Goal: Information Seeking & Learning: Learn about a topic

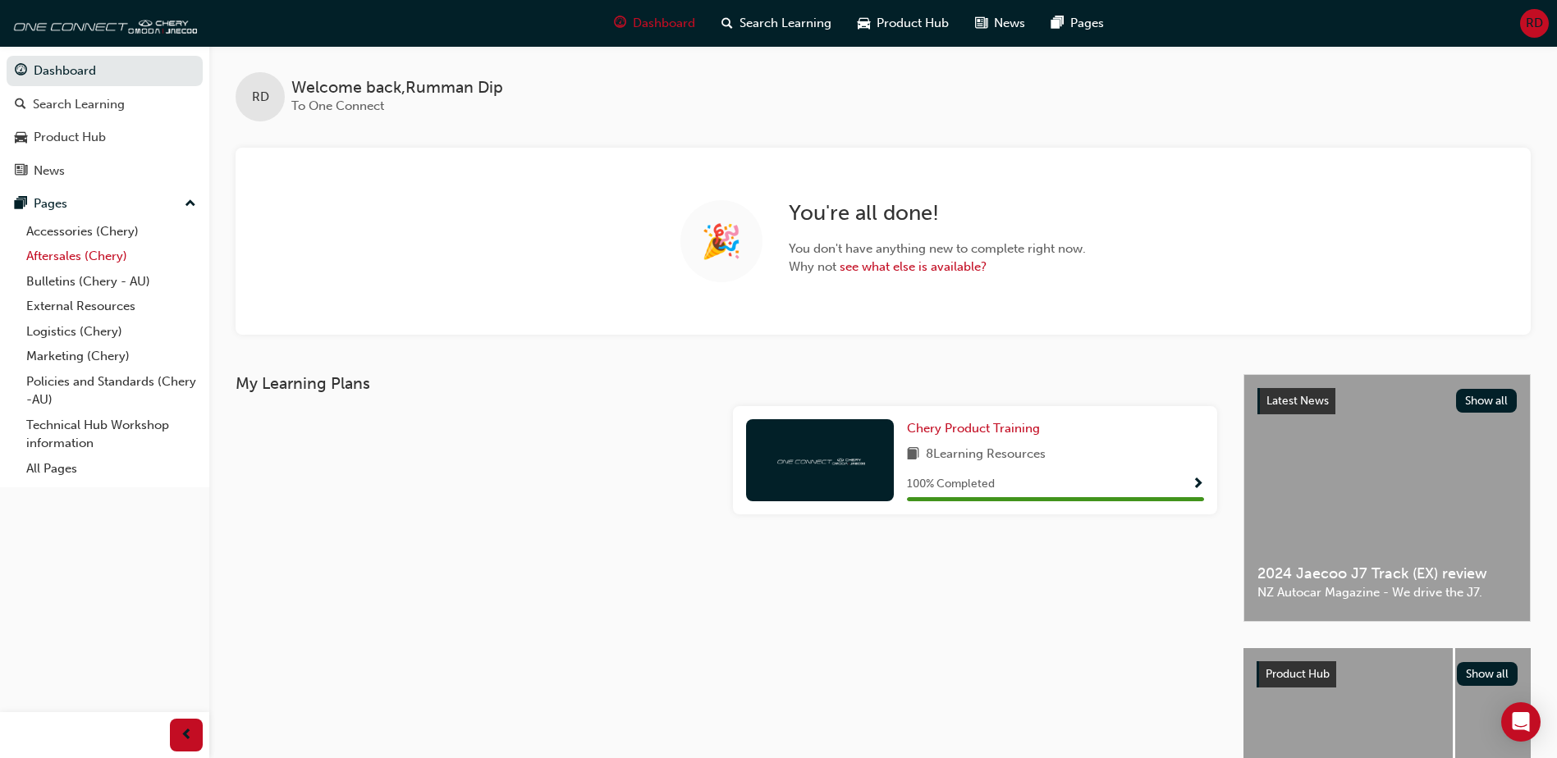
click at [83, 254] on link "Aftersales (Chery)" at bounding box center [111, 256] width 183 height 25
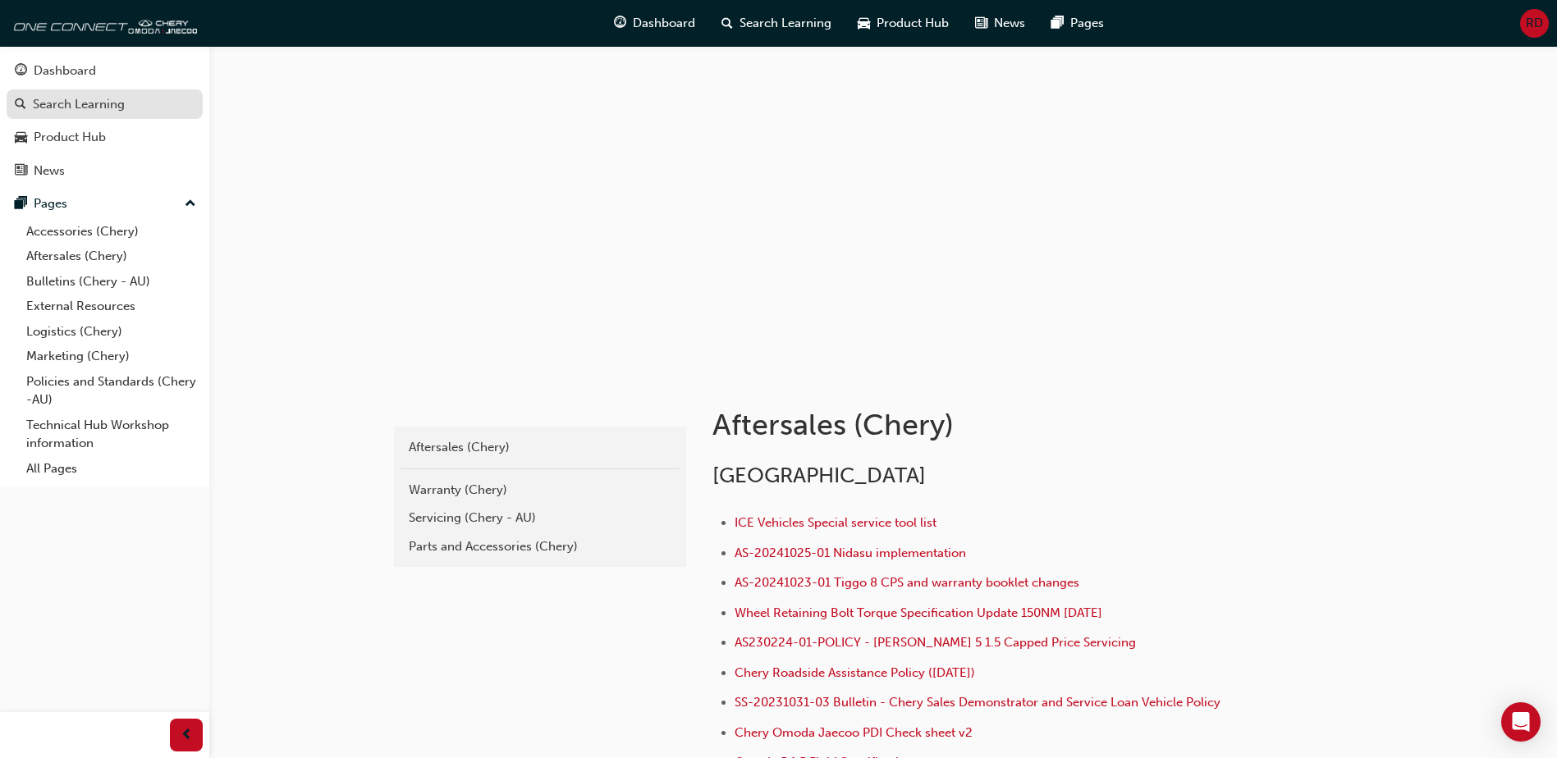
click at [62, 99] on div "Search Learning" at bounding box center [79, 104] width 92 height 19
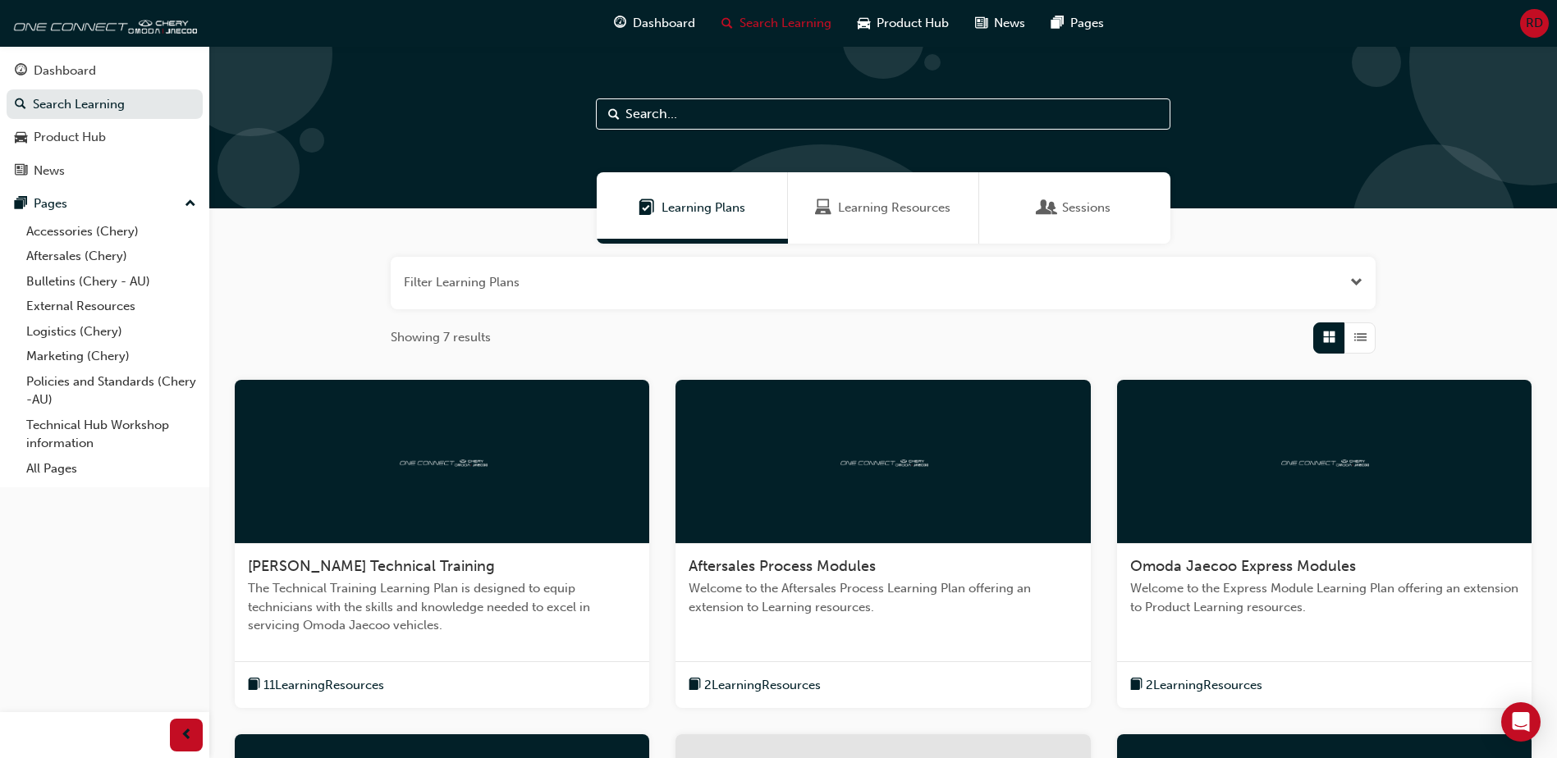
click at [728, 108] on input "text" at bounding box center [883, 113] width 575 height 31
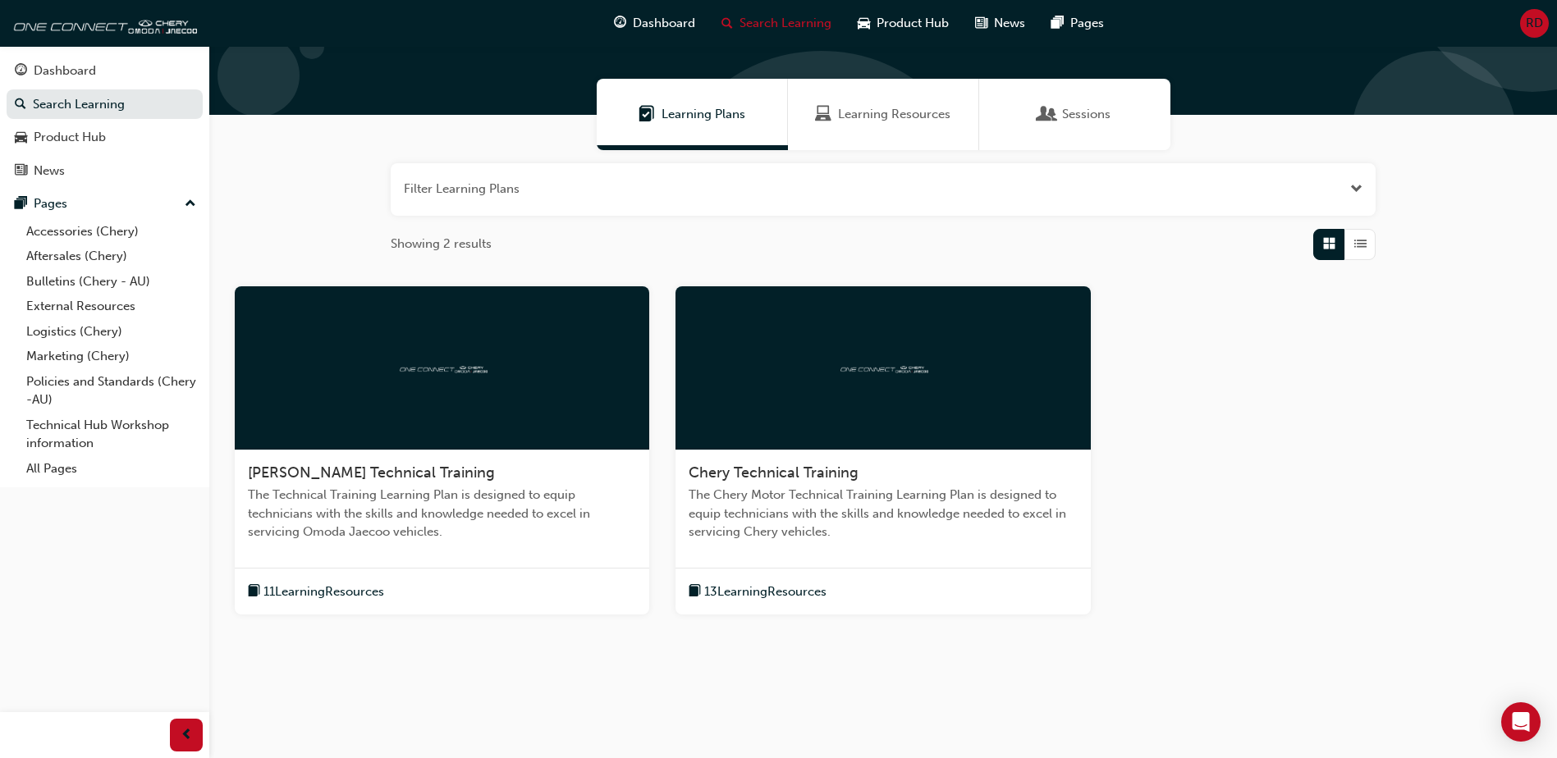
scroll to position [109, 0]
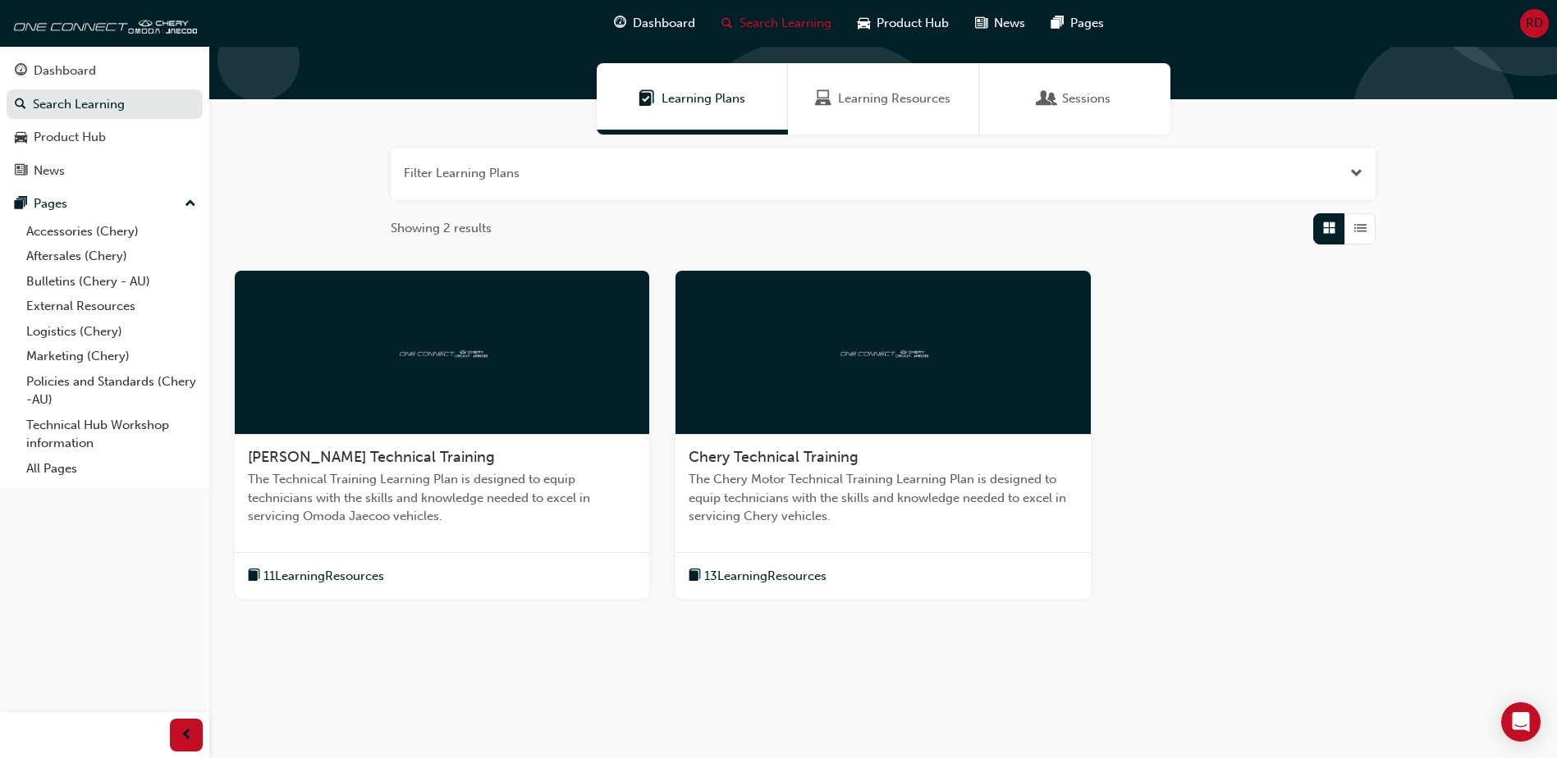
type input "tech"
click at [738, 451] on span "Chery Technical Training" at bounding box center [774, 457] width 170 height 18
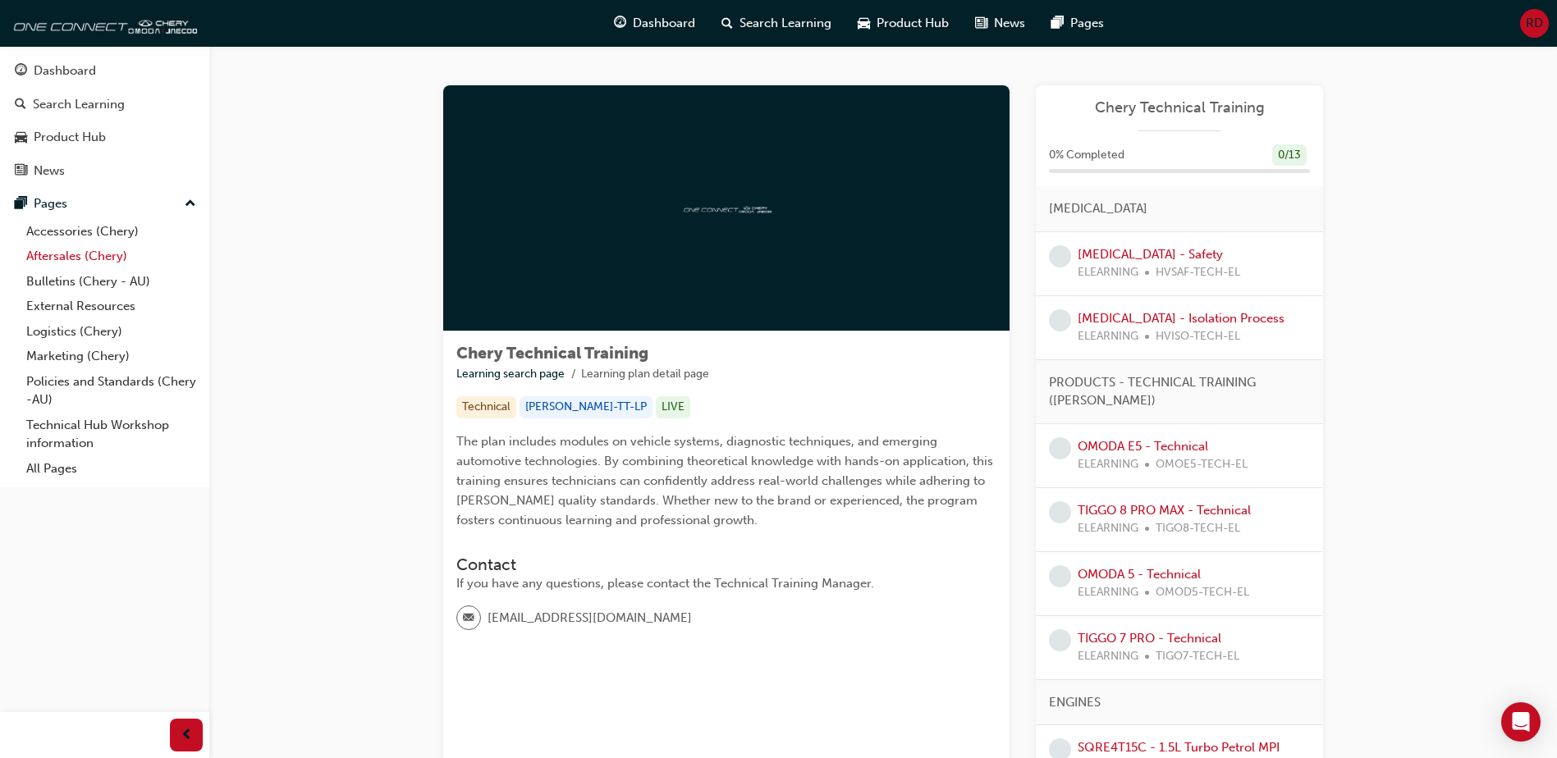
click at [81, 259] on link "Aftersales (Chery)" at bounding box center [111, 256] width 183 height 25
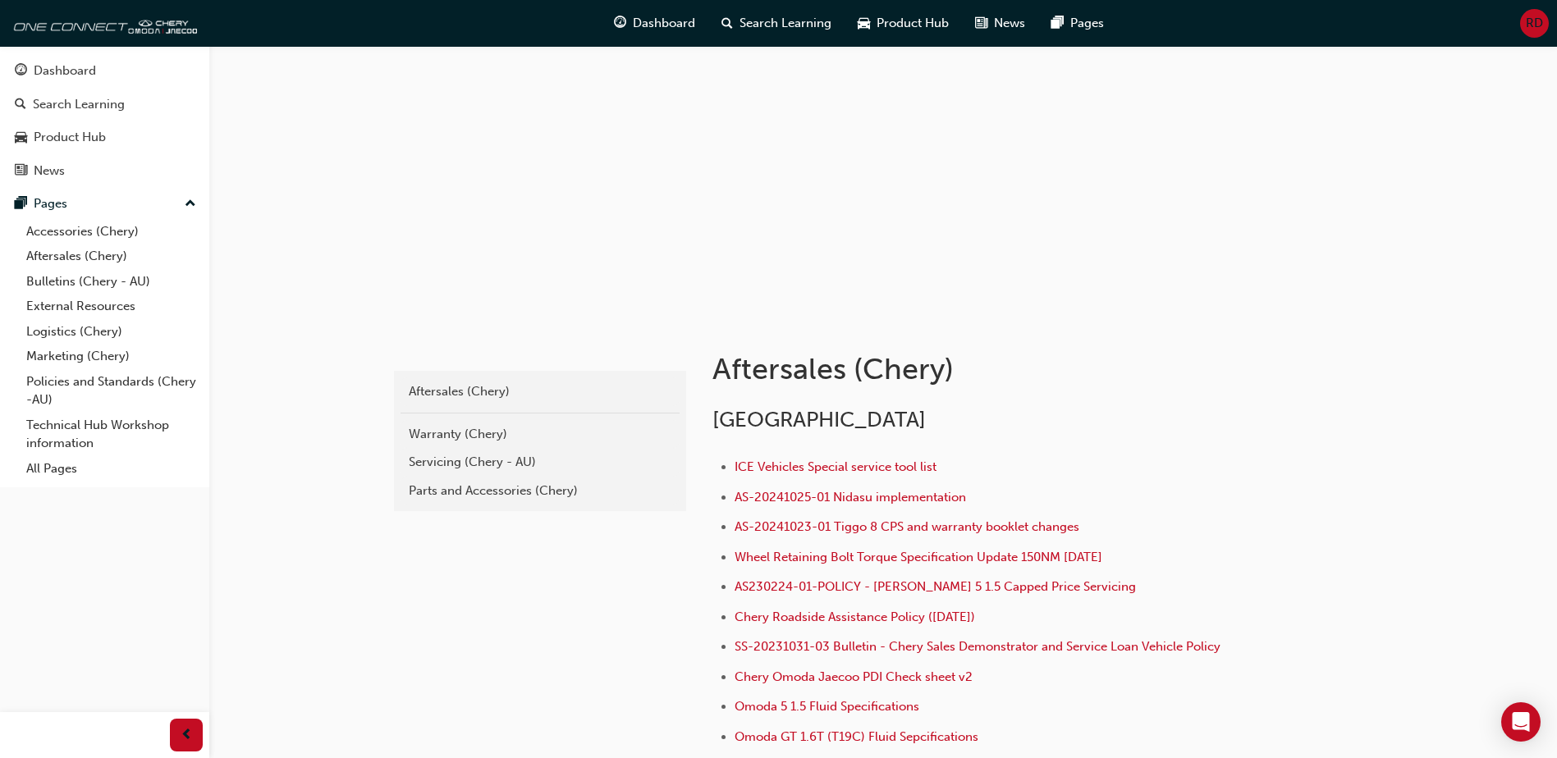
scroll to position [164, 0]
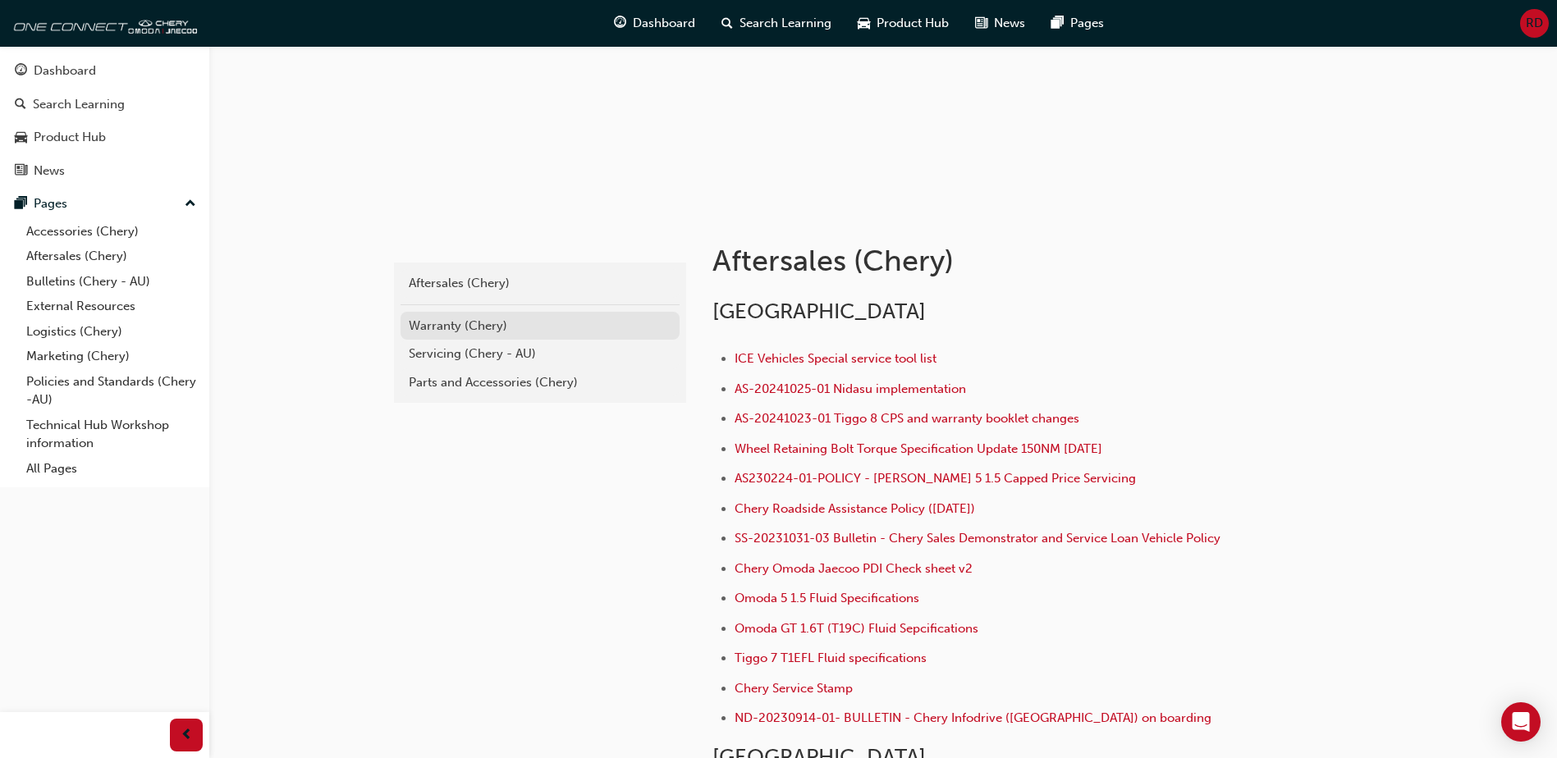
click at [497, 318] on div "Warranty (Chery)" at bounding box center [540, 326] width 263 height 19
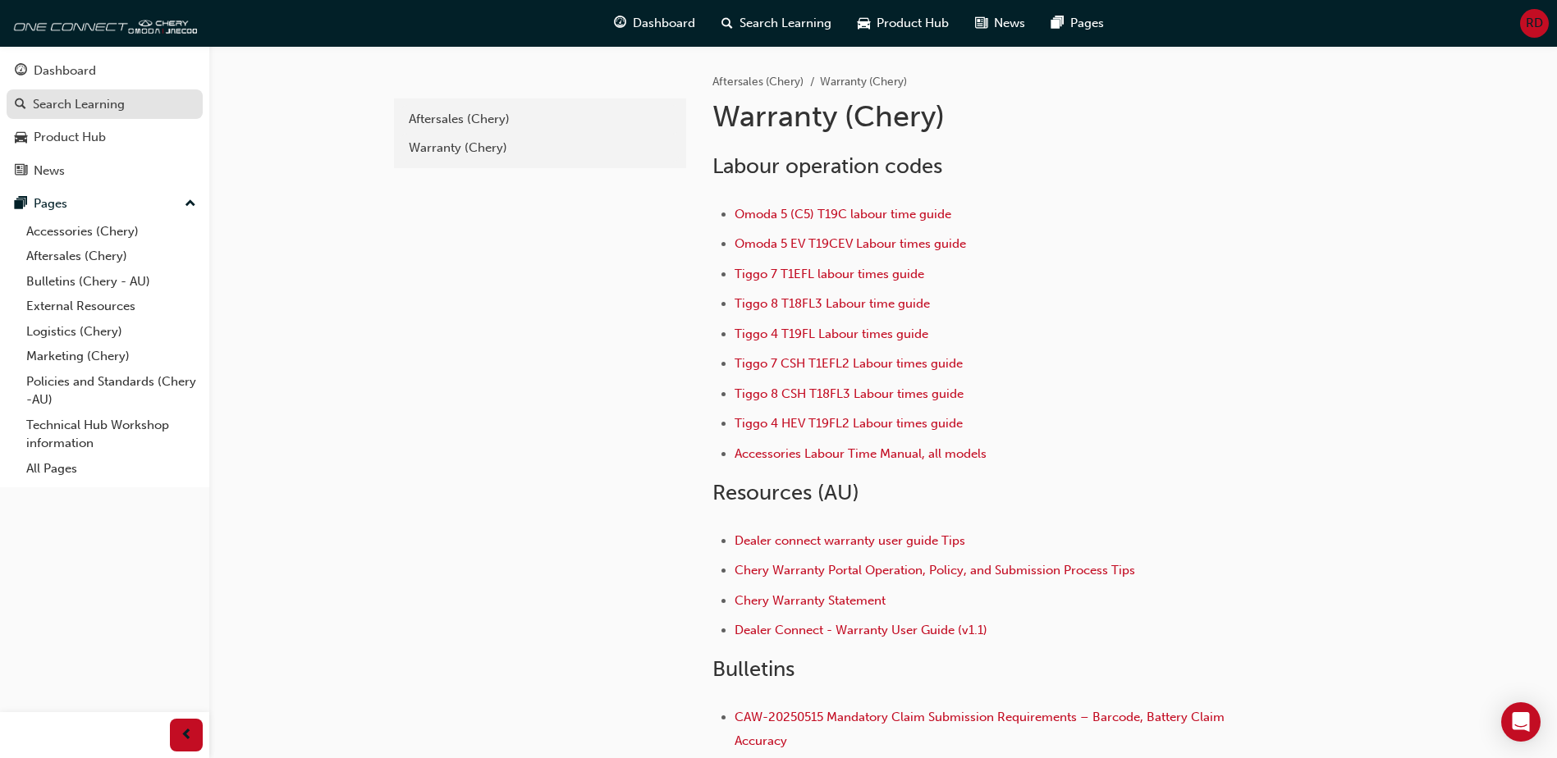
click at [84, 104] on div "Search Learning" at bounding box center [79, 104] width 92 height 19
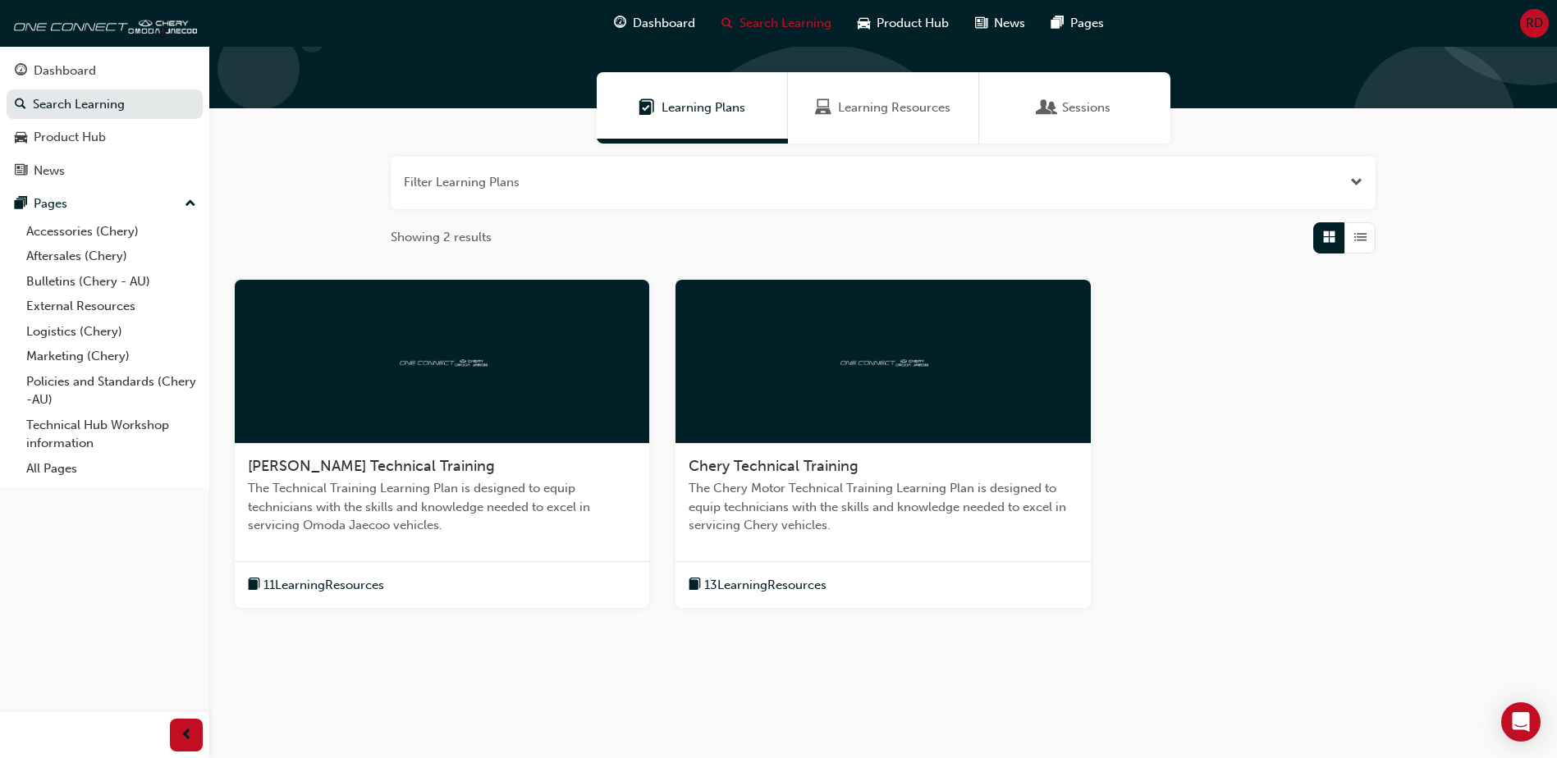
scroll to position [109, 0]
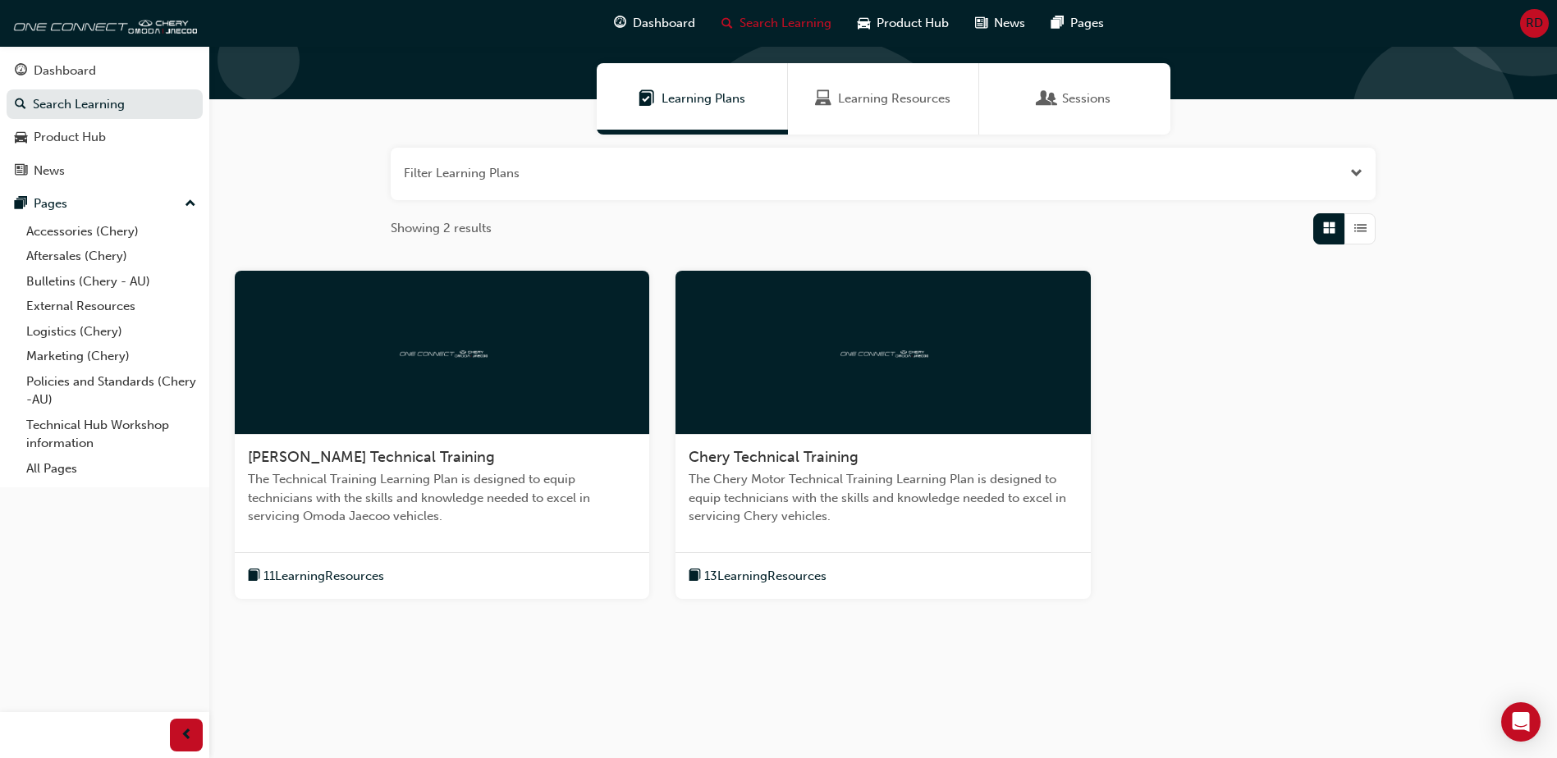
click at [877, 490] on span "The Chery Motor Technical Training Learning Plan is designed to equip technicia…" at bounding box center [883, 498] width 388 height 56
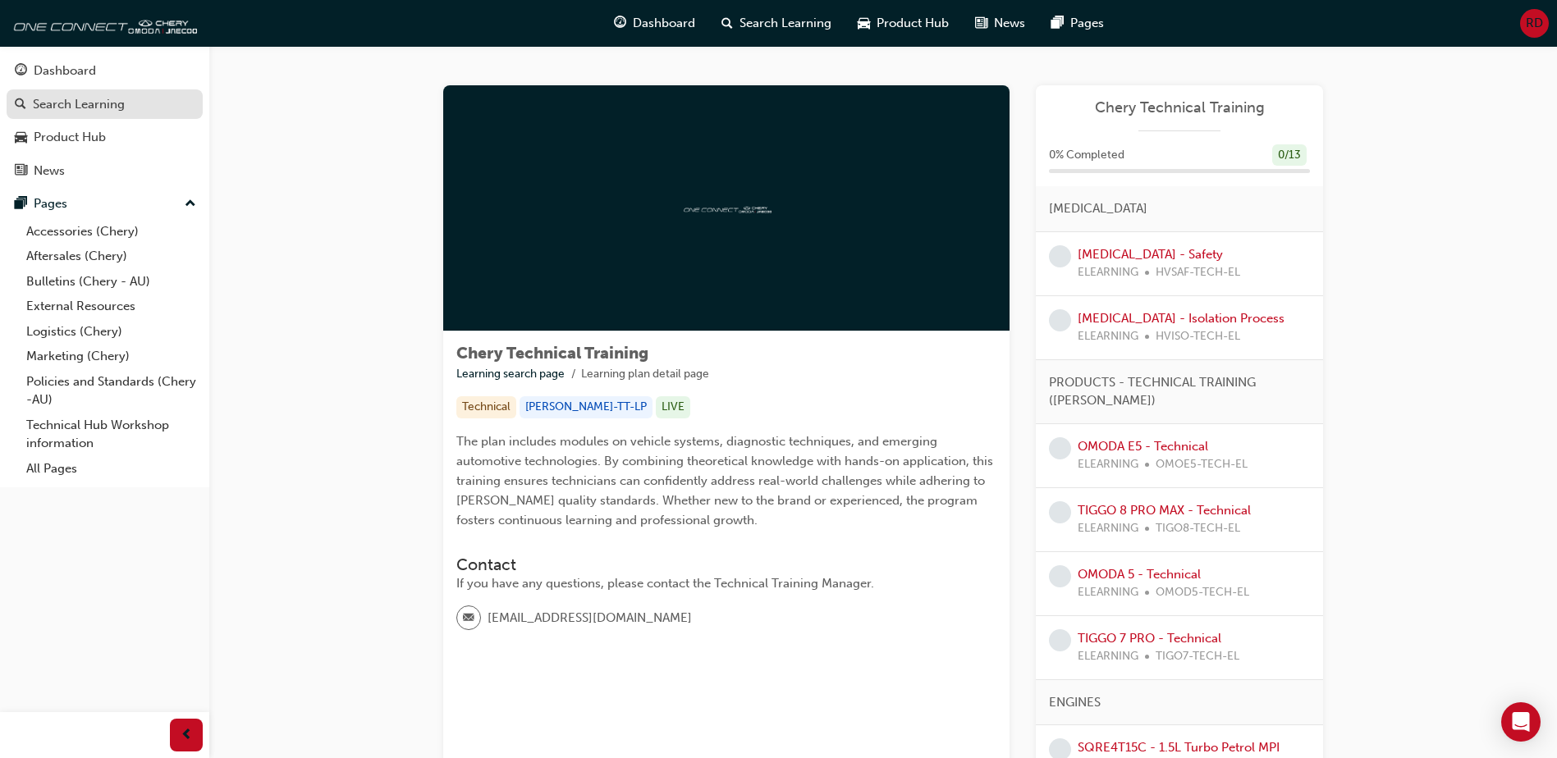
click at [117, 99] on div "Search Learning" at bounding box center [79, 104] width 92 height 19
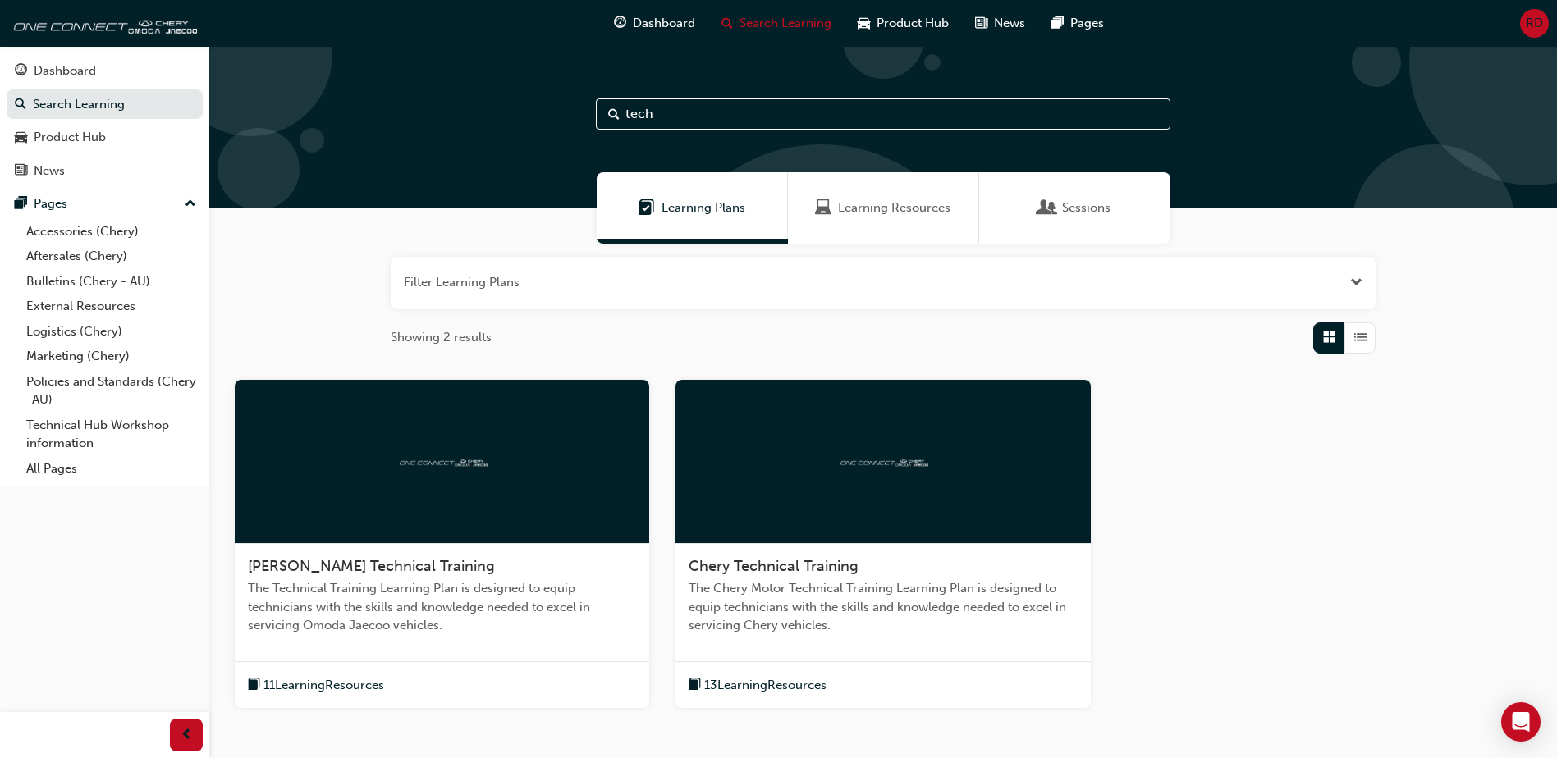
click at [877, 199] on span "Learning Resources" at bounding box center [894, 208] width 112 height 19
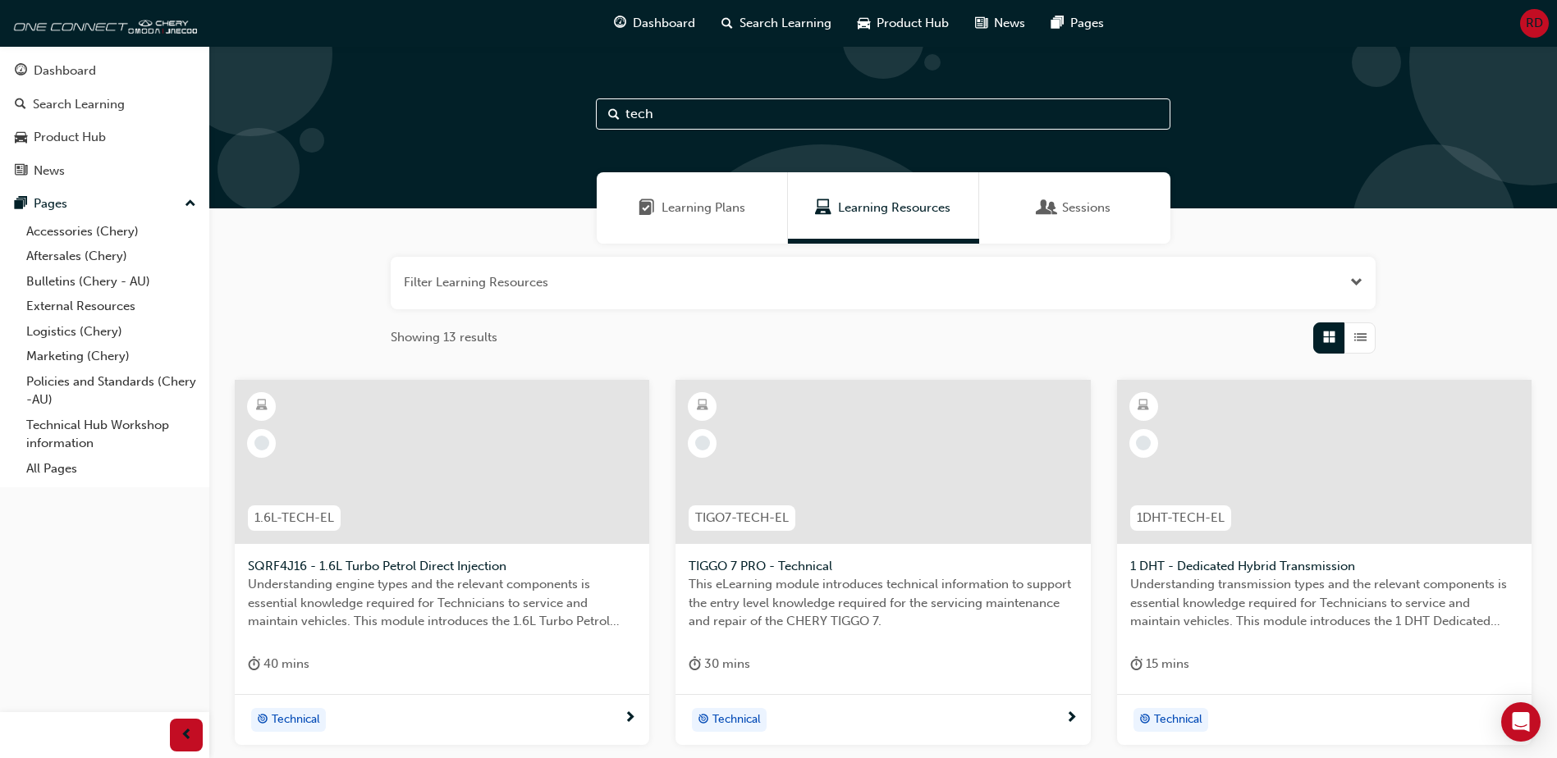
click at [717, 117] on input "tech" at bounding box center [883, 113] width 575 height 31
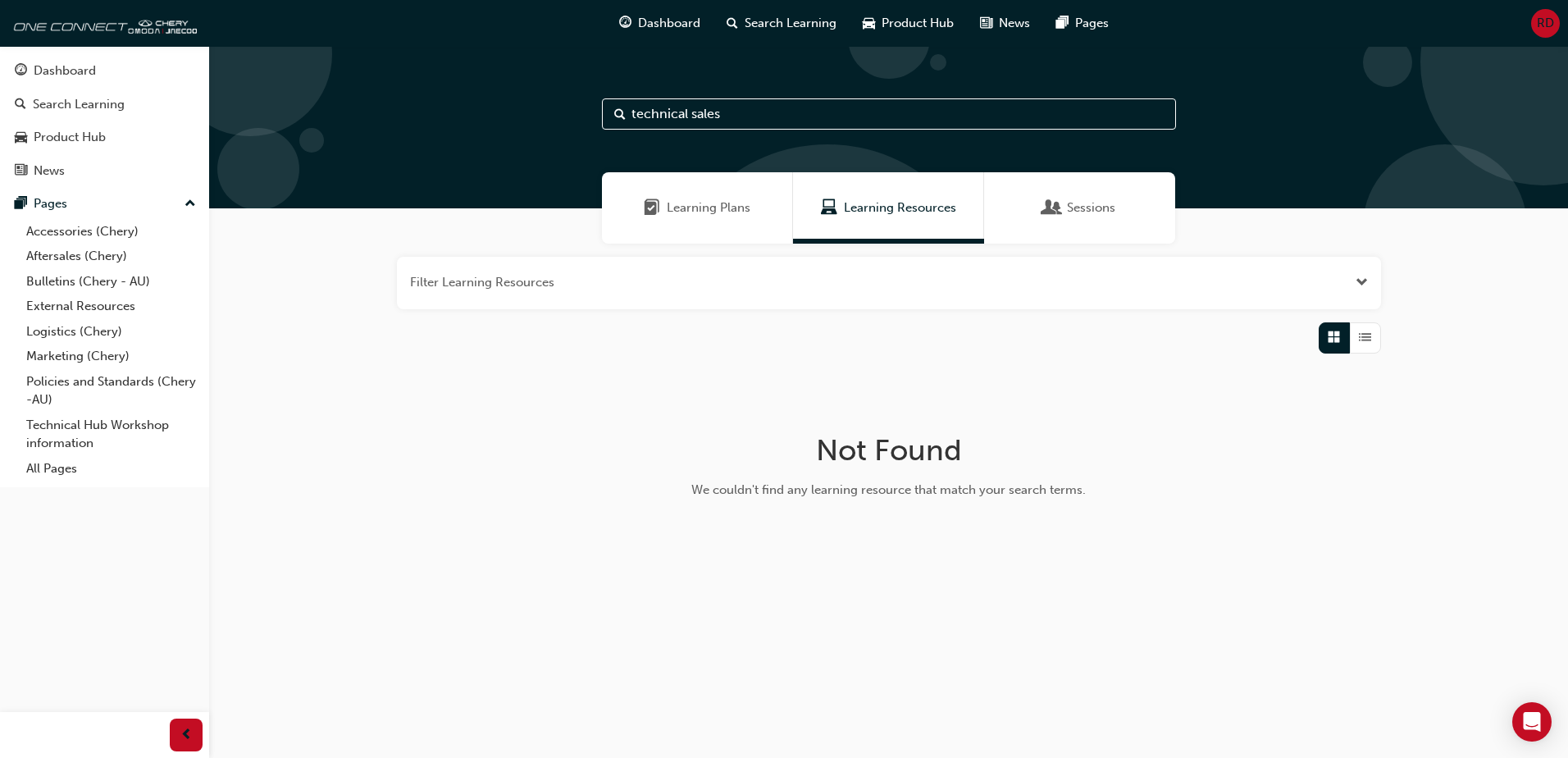
click at [690, 114] on input "technical sales" at bounding box center [888, 113] width 575 height 31
click at [712, 116] on input "tech sales" at bounding box center [888, 113] width 575 height 31
type input "tech"
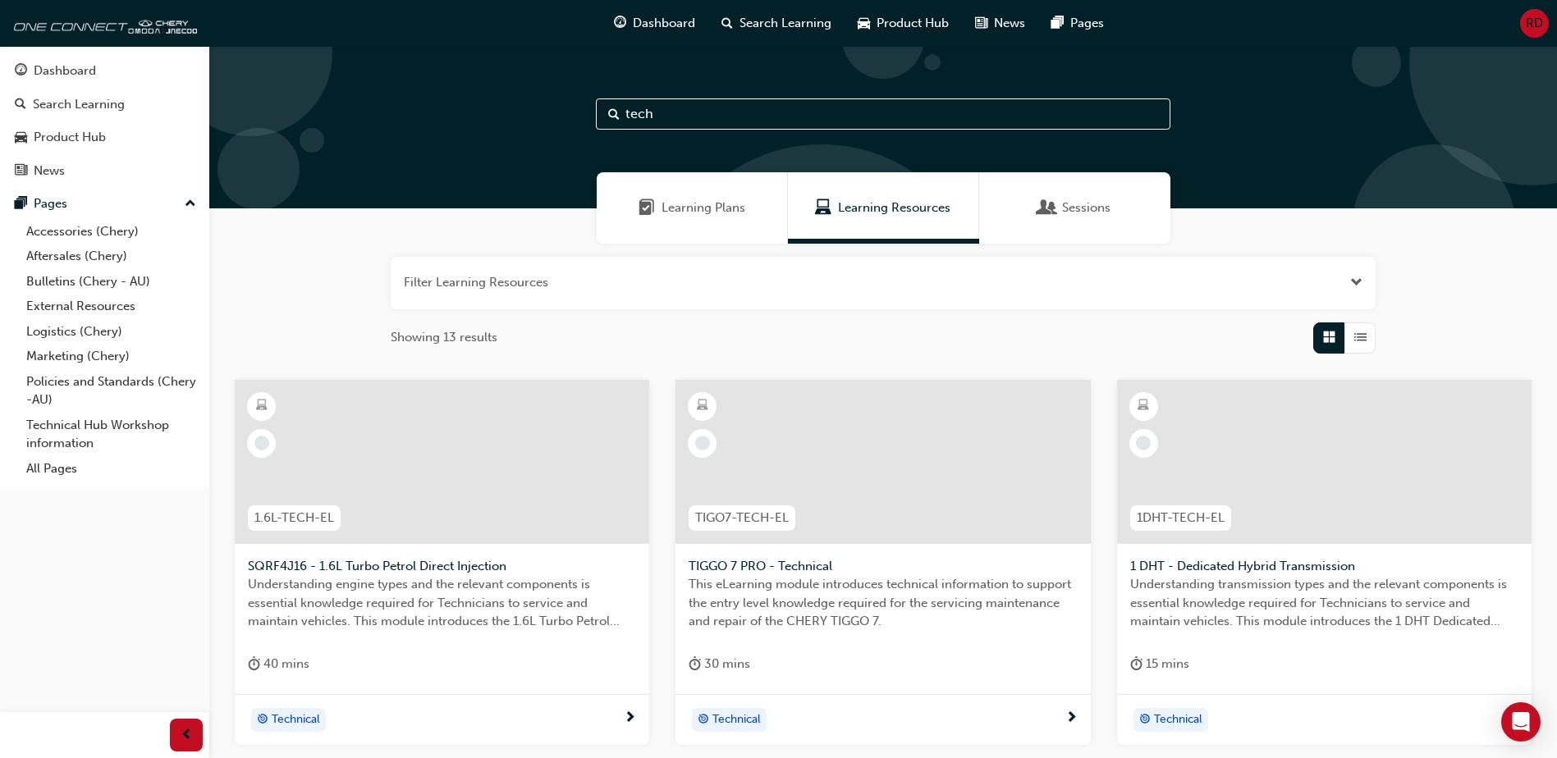
click at [698, 219] on div "Learning Plans" at bounding box center [692, 207] width 191 height 71
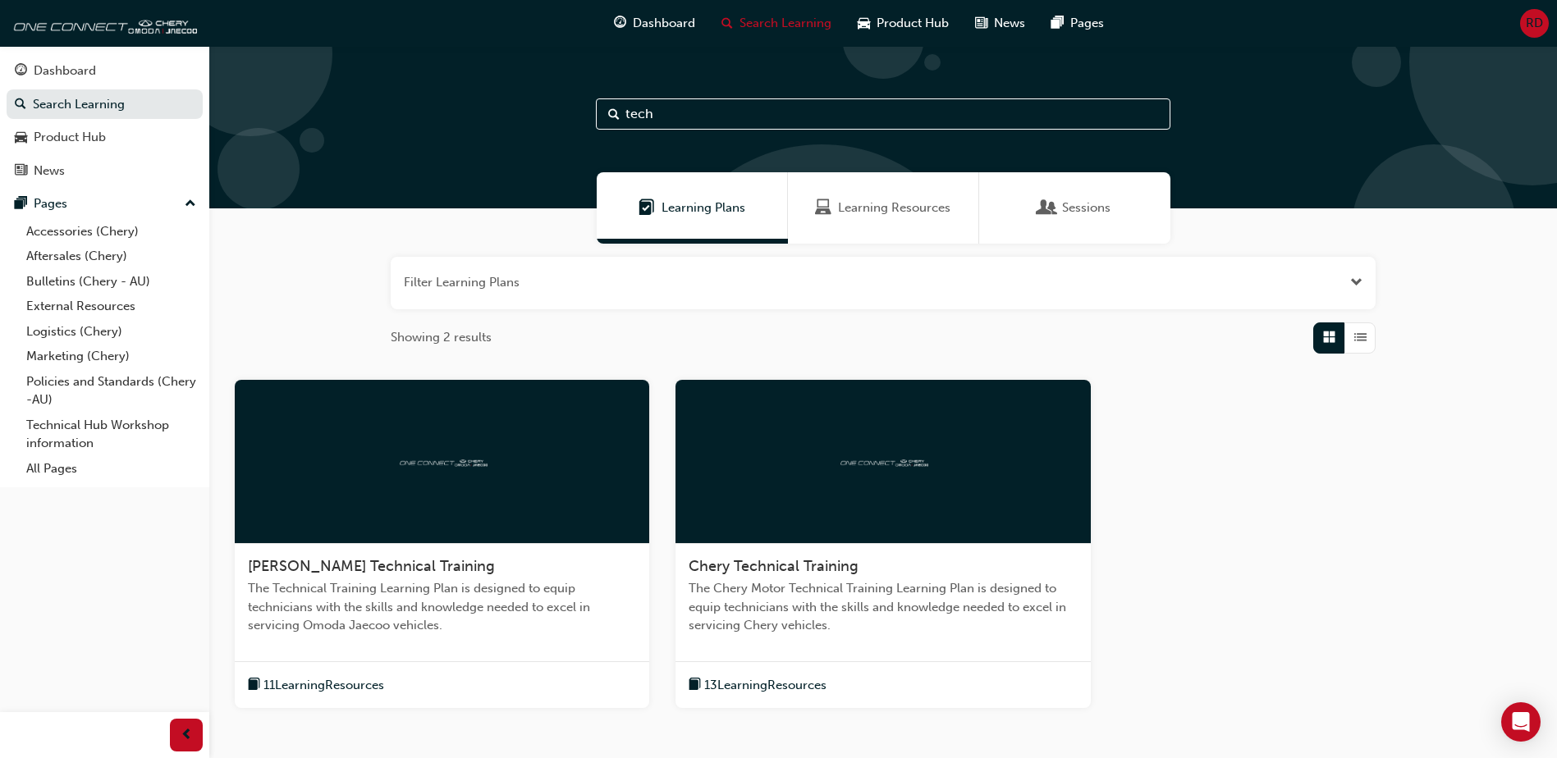
click at [689, 561] on span "Chery Technical Training" at bounding box center [774, 566] width 170 height 18
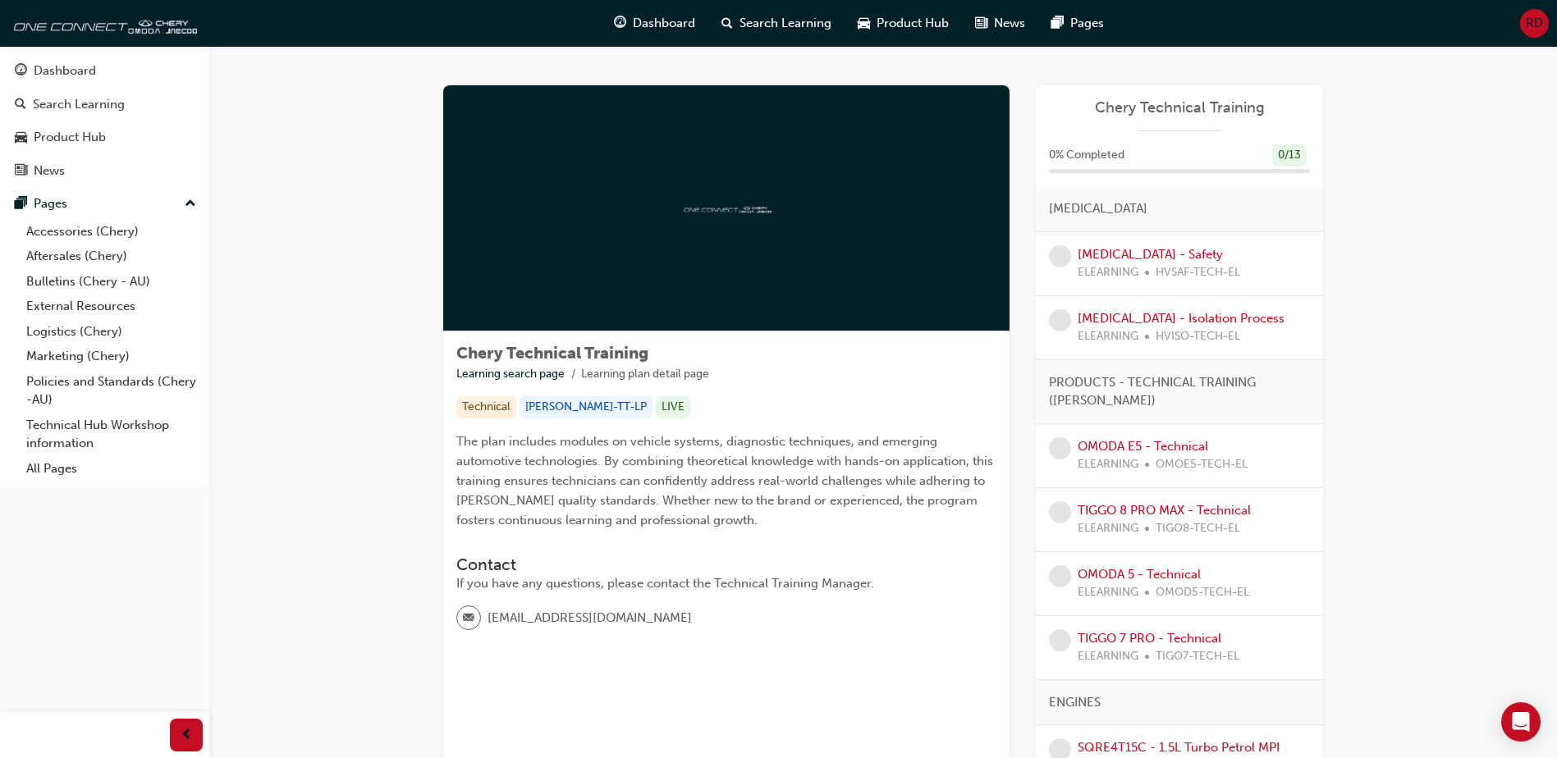
click at [785, 376] on ul "Learning search page Learning plan detail page" at bounding box center [726, 374] width 540 height 20
click at [79, 144] on div "Product Hub" at bounding box center [70, 137] width 72 height 19
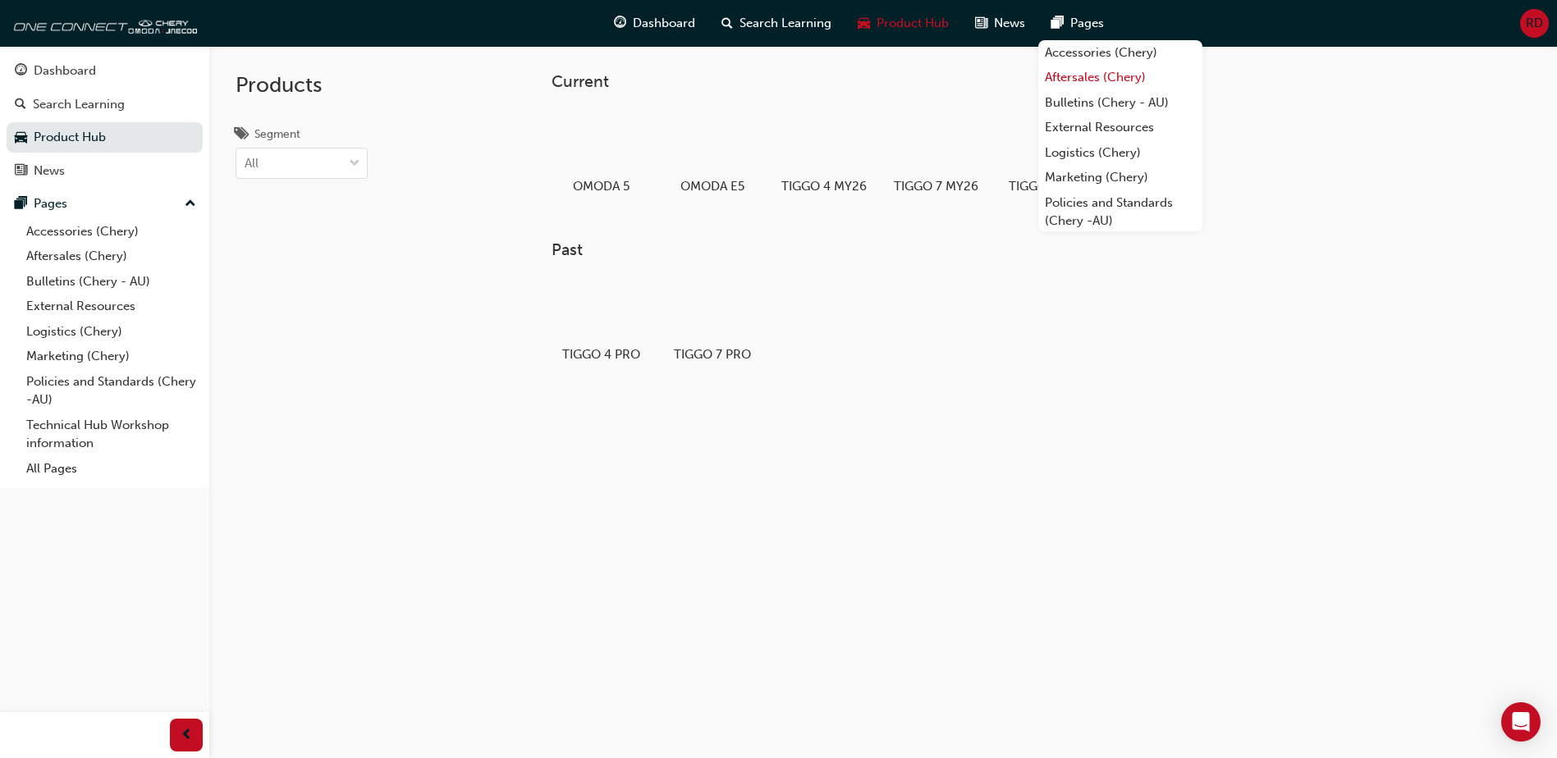
click at [1097, 87] on link "Aftersales (Chery)" at bounding box center [1120, 77] width 164 height 25
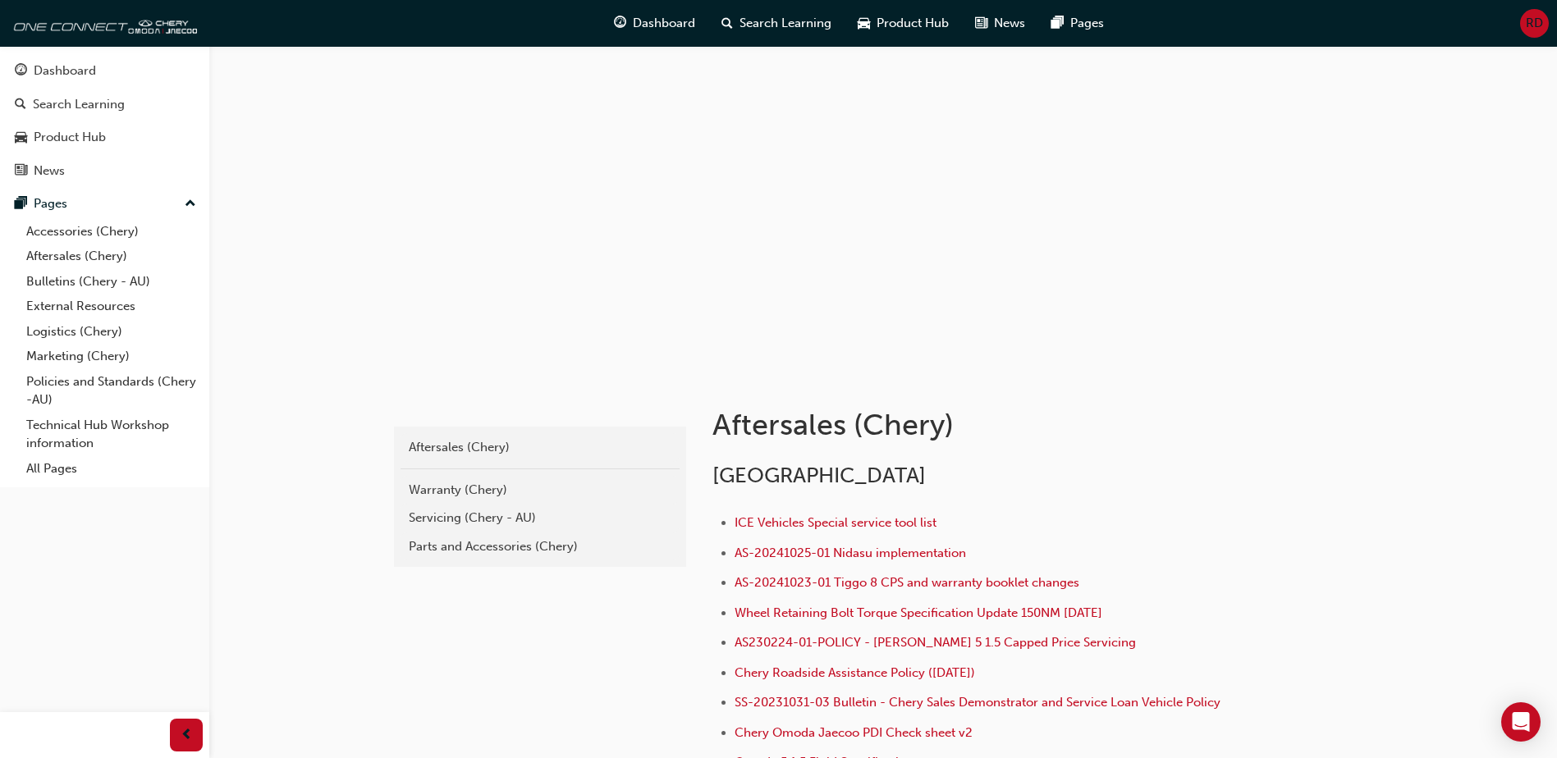
click at [696, 491] on div "Aftersales ([GEOGRAPHIC_DATA]) [GEOGRAPHIC_DATA] ICE Vehicles Special service t…" at bounding box center [1030, 692] width 689 height 637
click at [122, 108] on div "Search Learning" at bounding box center [79, 104] width 92 height 19
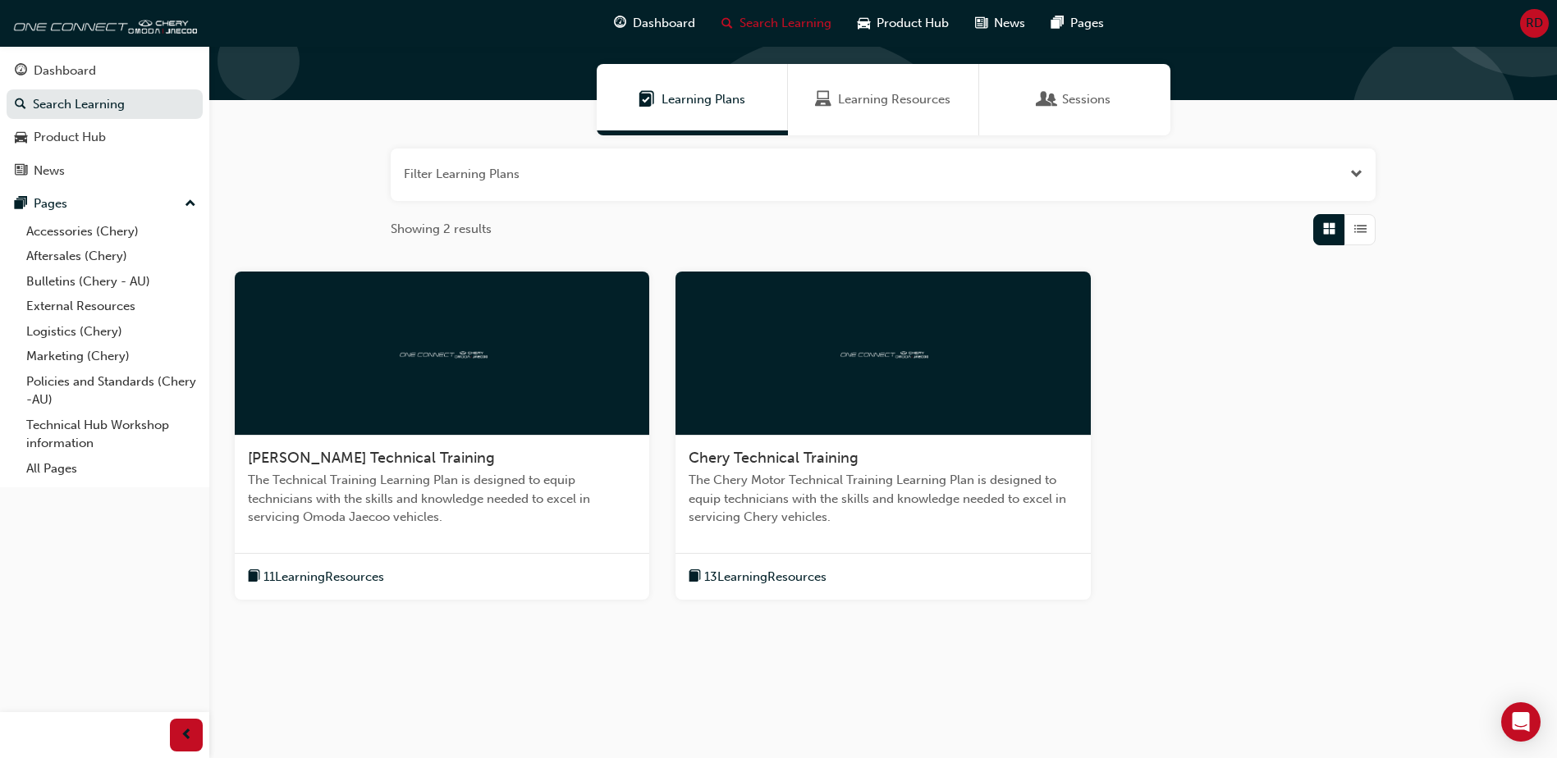
scroll to position [109, 0]
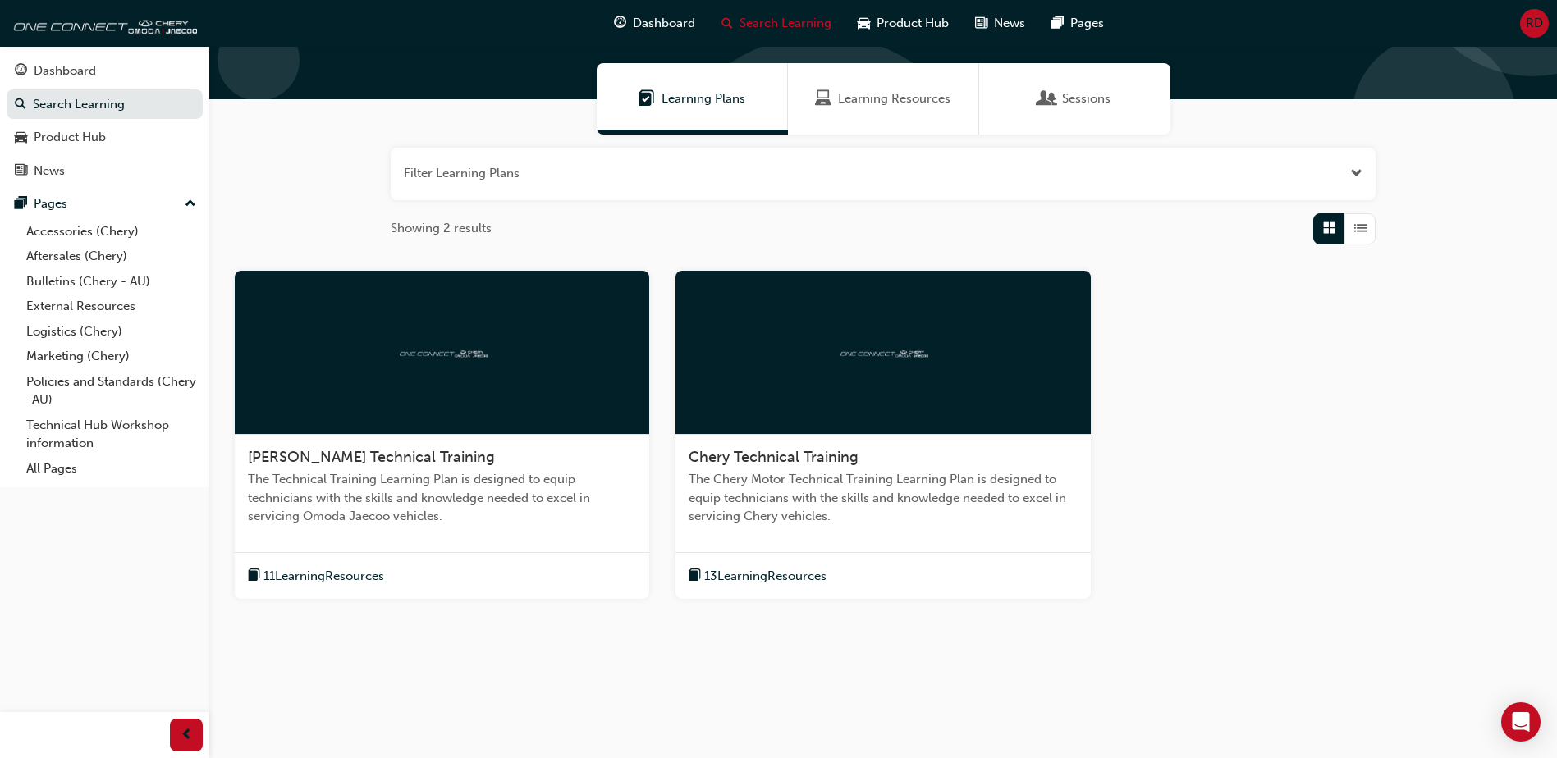
click at [753, 458] on span "Chery Technical Training" at bounding box center [774, 457] width 170 height 18
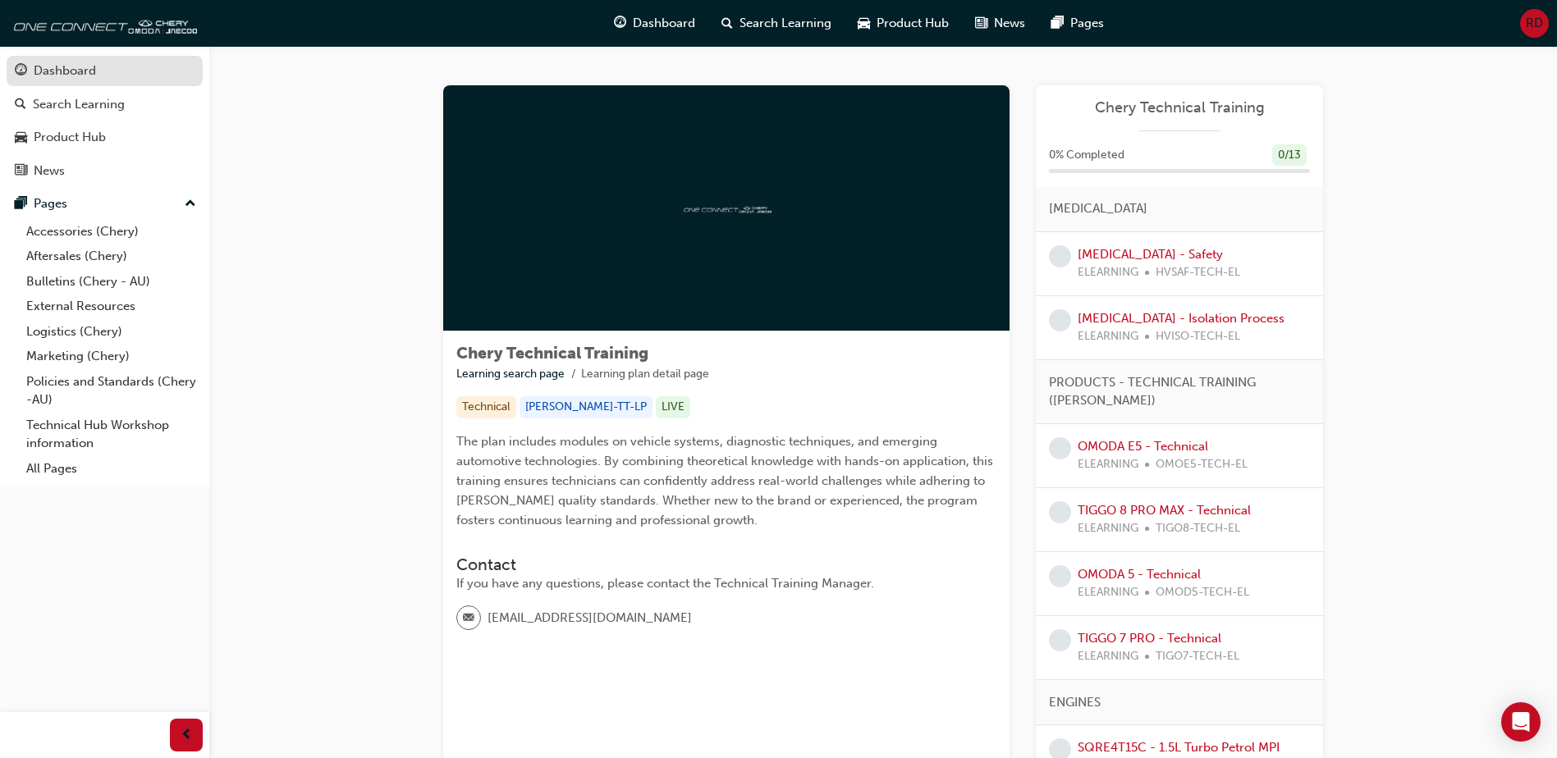
click at [72, 73] on div "Dashboard" at bounding box center [65, 71] width 62 height 19
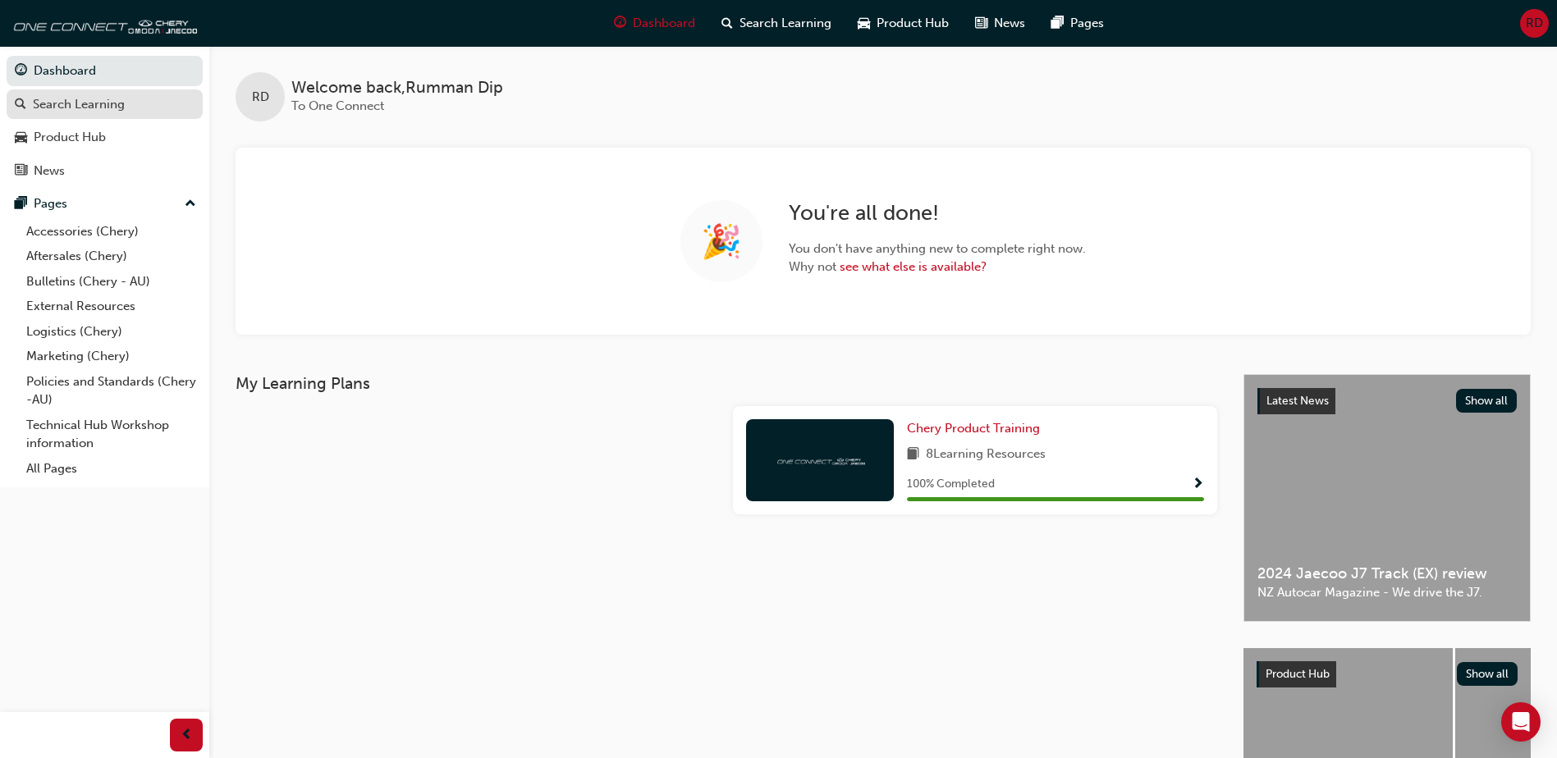
click at [69, 108] on div "Search Learning" at bounding box center [79, 104] width 92 height 19
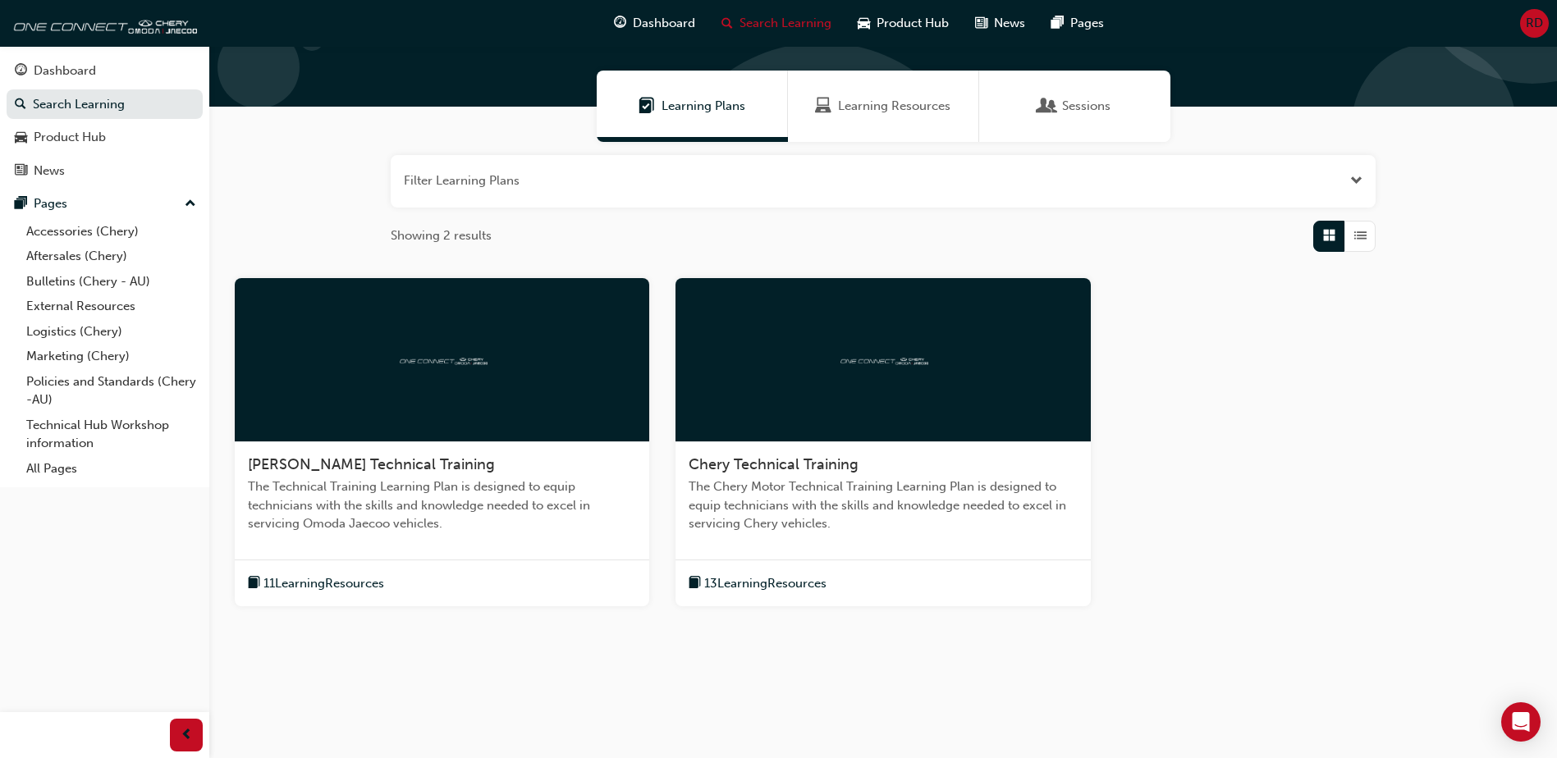
scroll to position [109, 0]
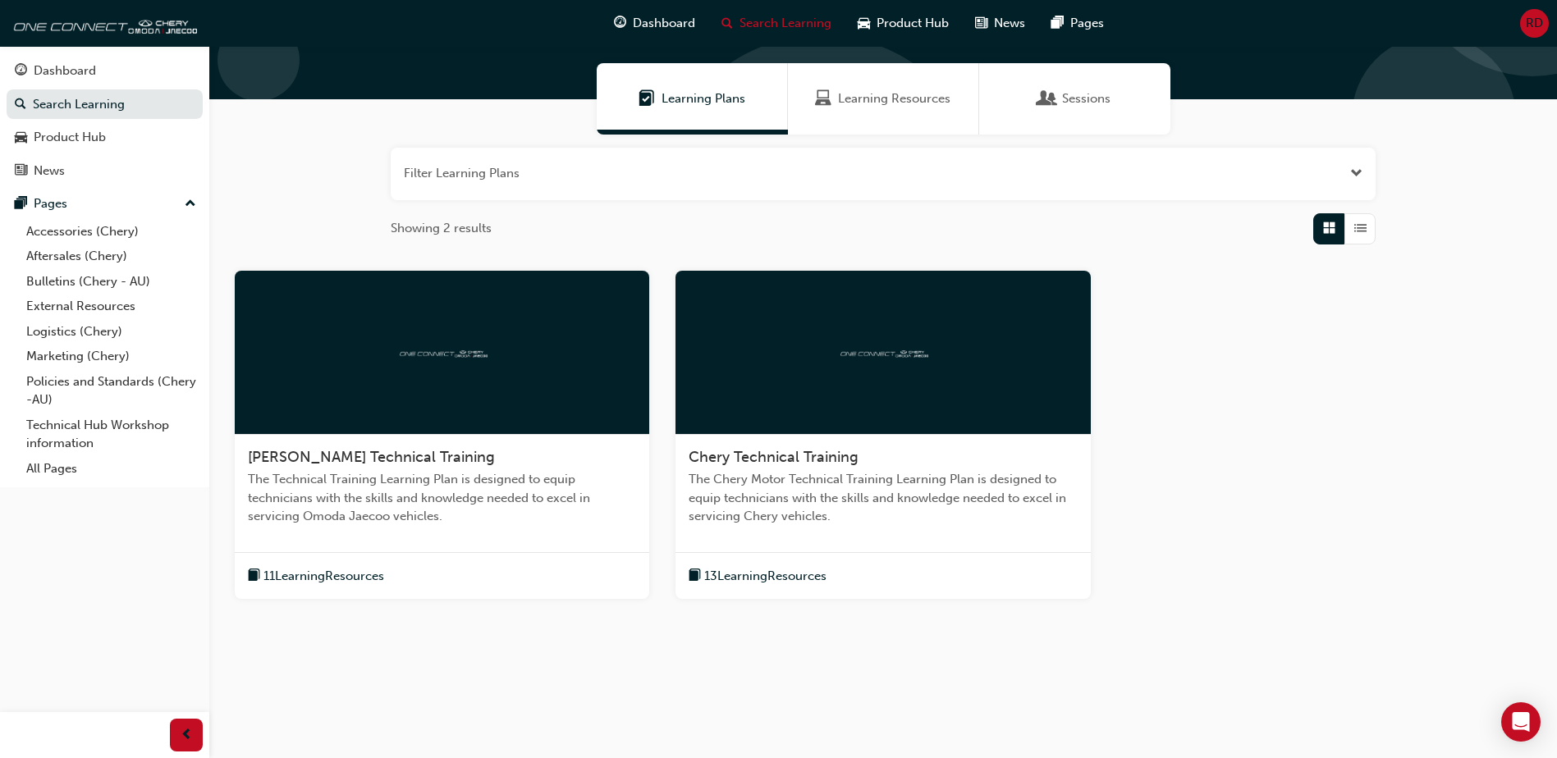
click at [831, 104] on span "Learning Resources" at bounding box center [823, 98] width 16 height 19
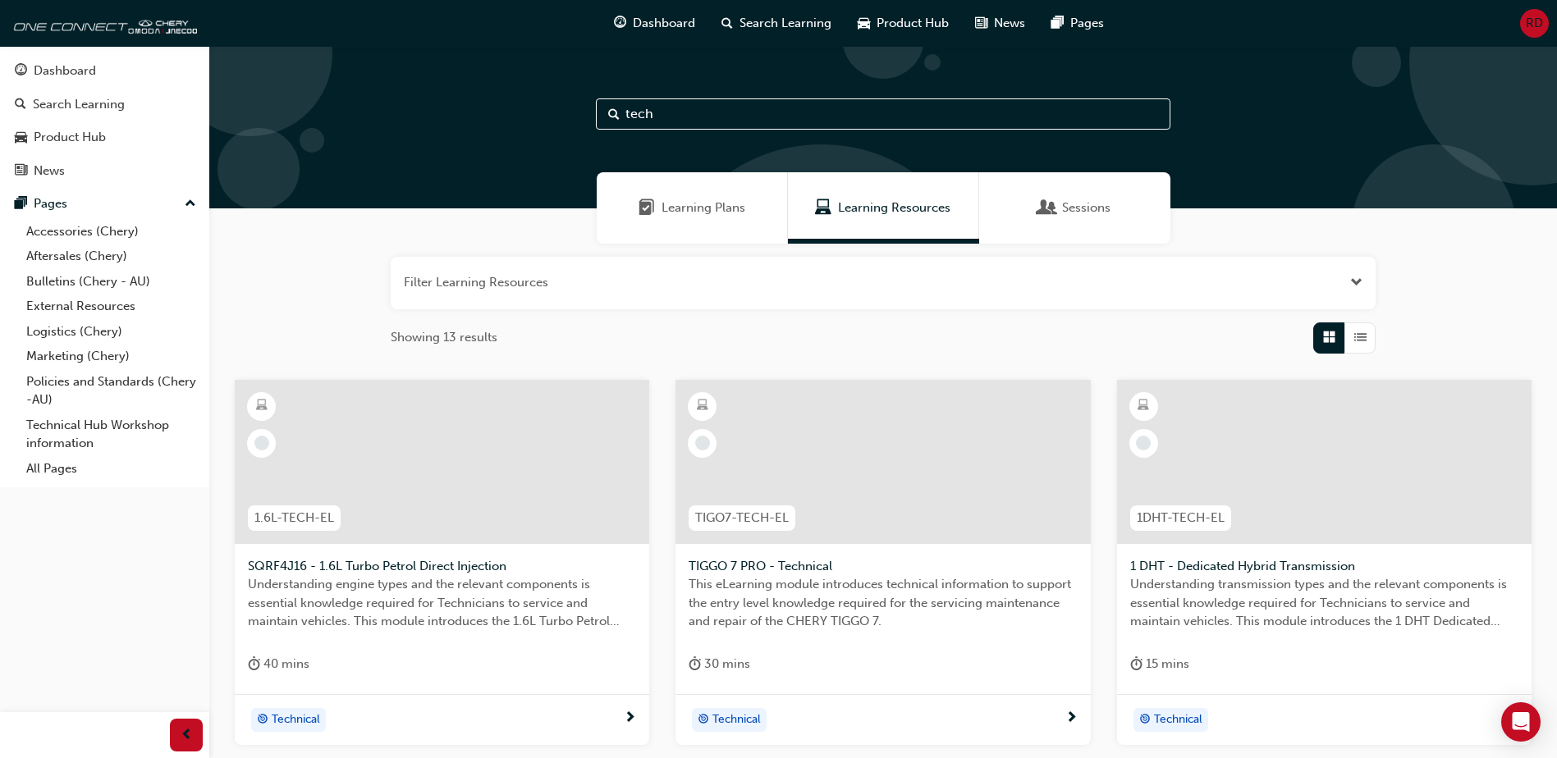
click at [1351, 280] on span "Open the filter" at bounding box center [1356, 282] width 12 height 19
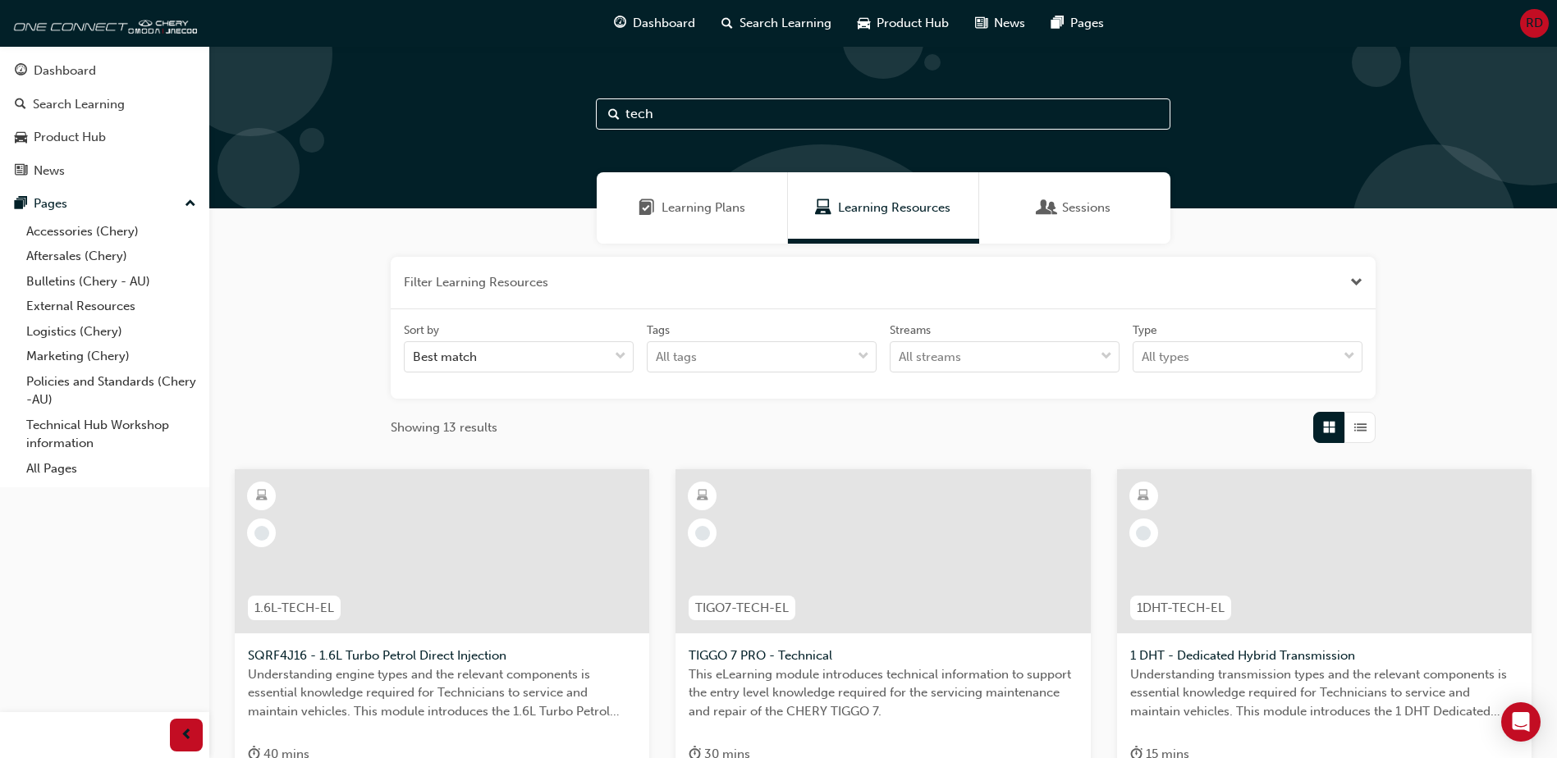
click at [1074, 204] on span "Sessions" at bounding box center [1086, 208] width 48 height 19
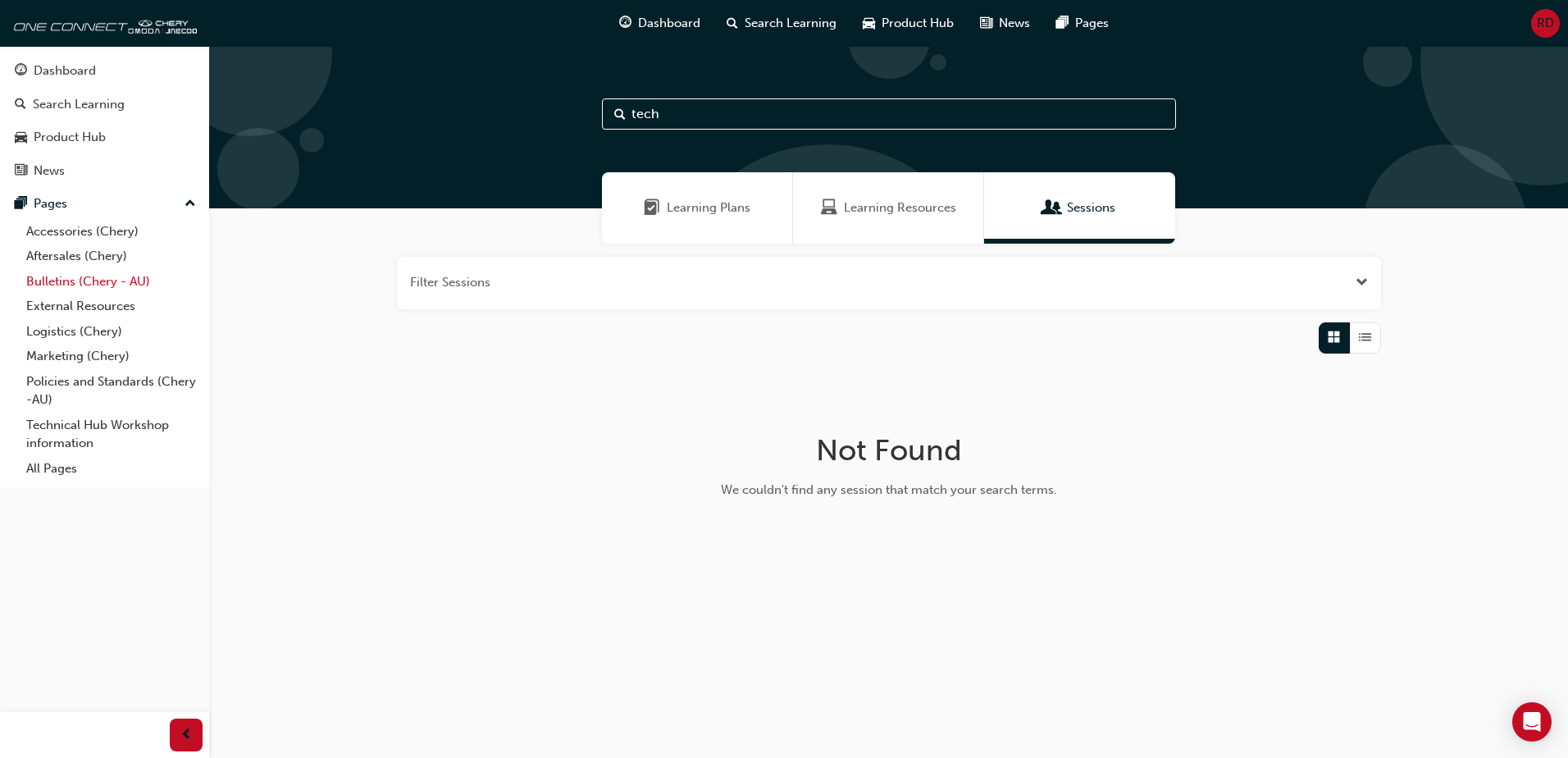
click at [66, 277] on link "Bulletins (Chery - AU)" at bounding box center [111, 281] width 183 height 25
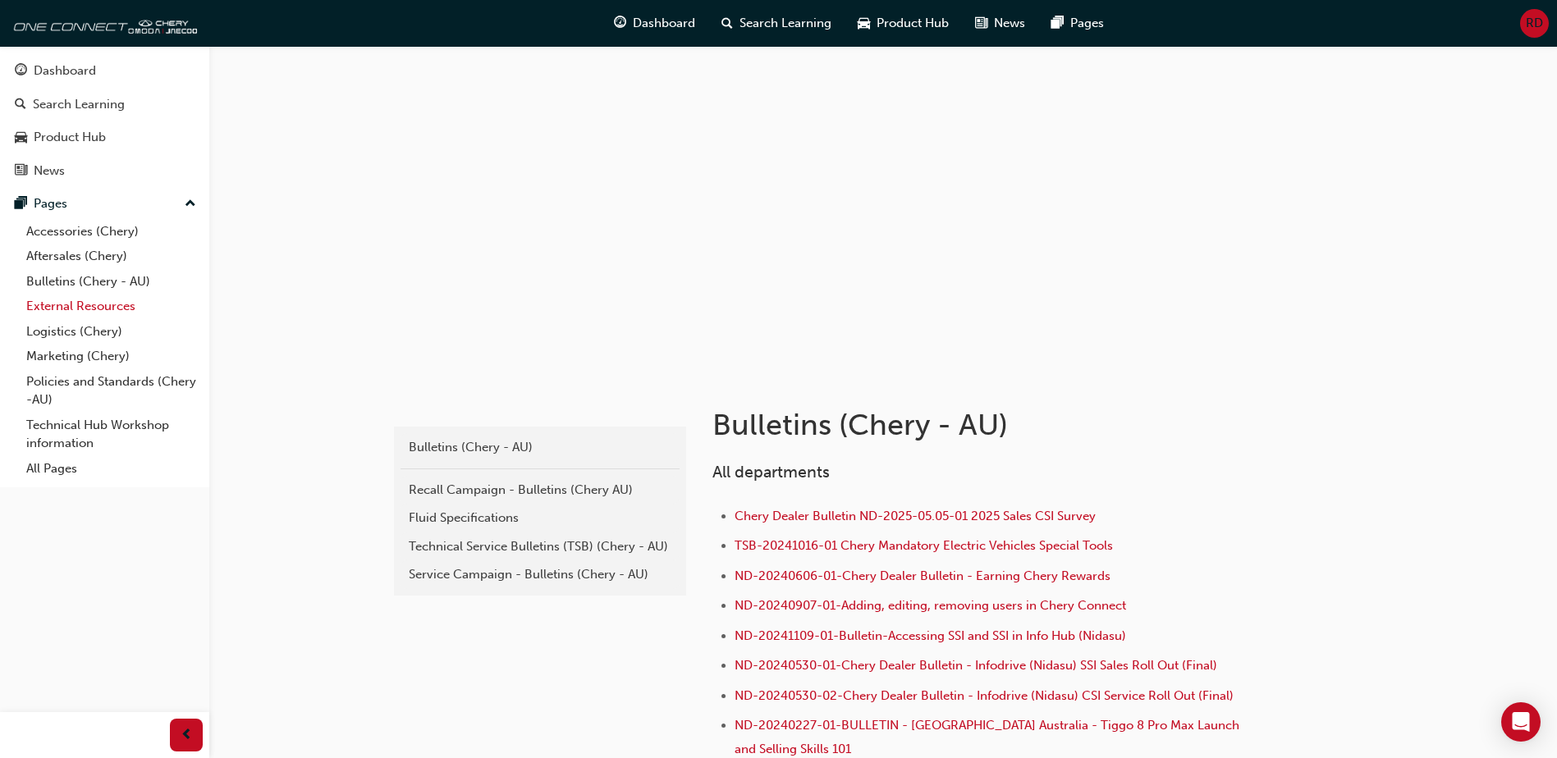
click at [66, 307] on link "External Resources" at bounding box center [111, 306] width 183 height 25
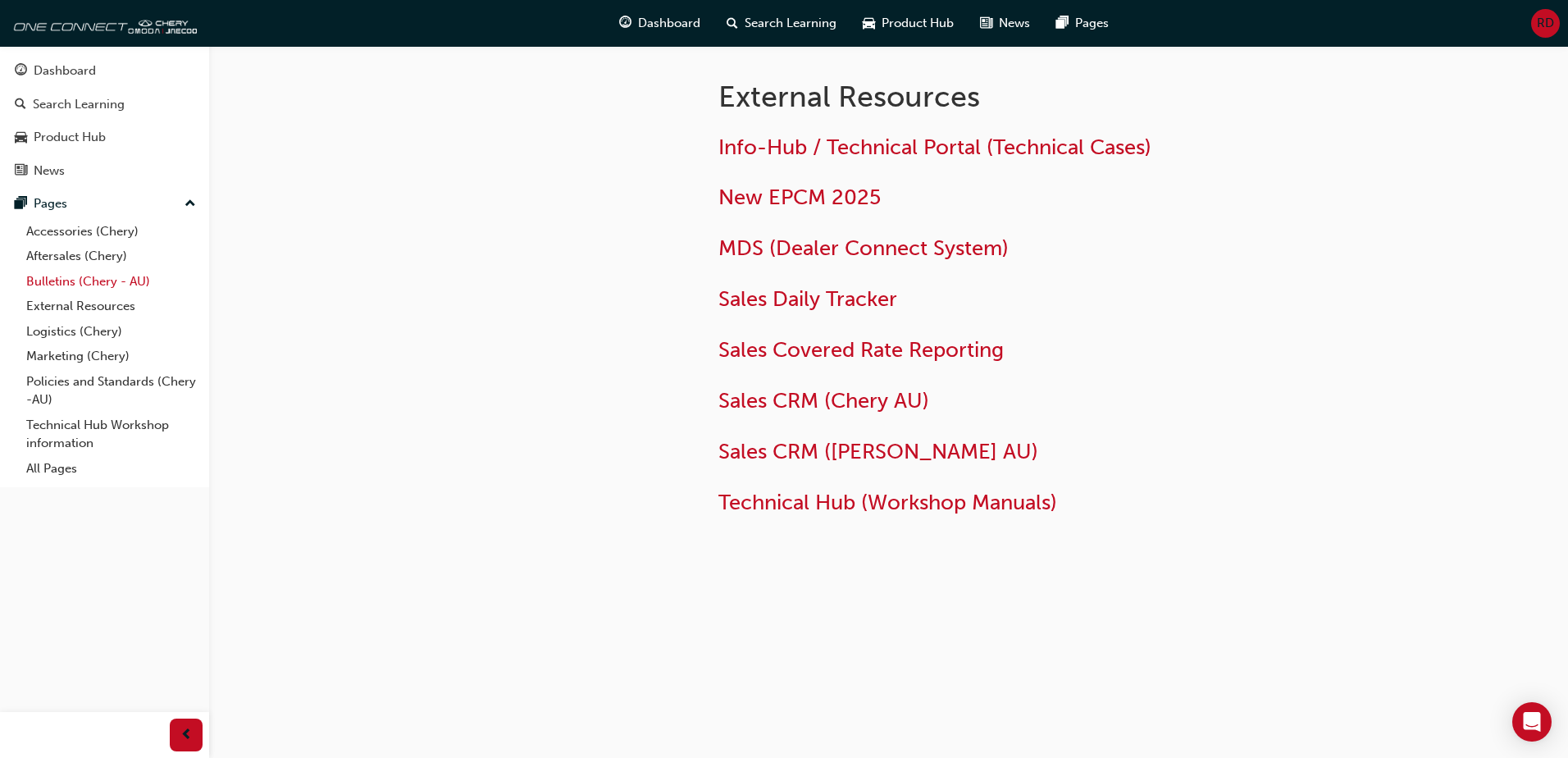
click at [71, 281] on link "Bulletins (Chery - AU)" at bounding box center [111, 281] width 183 height 25
